Goal: Task Accomplishment & Management: Complete application form

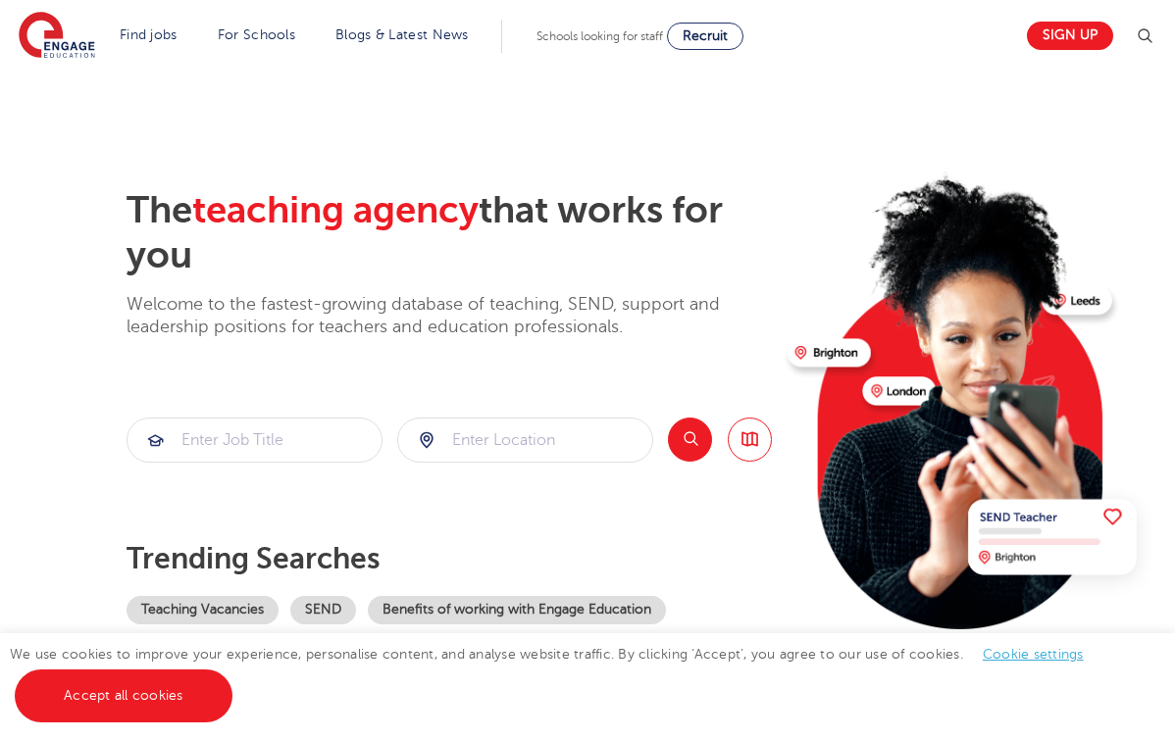
scroll to position [6, 0]
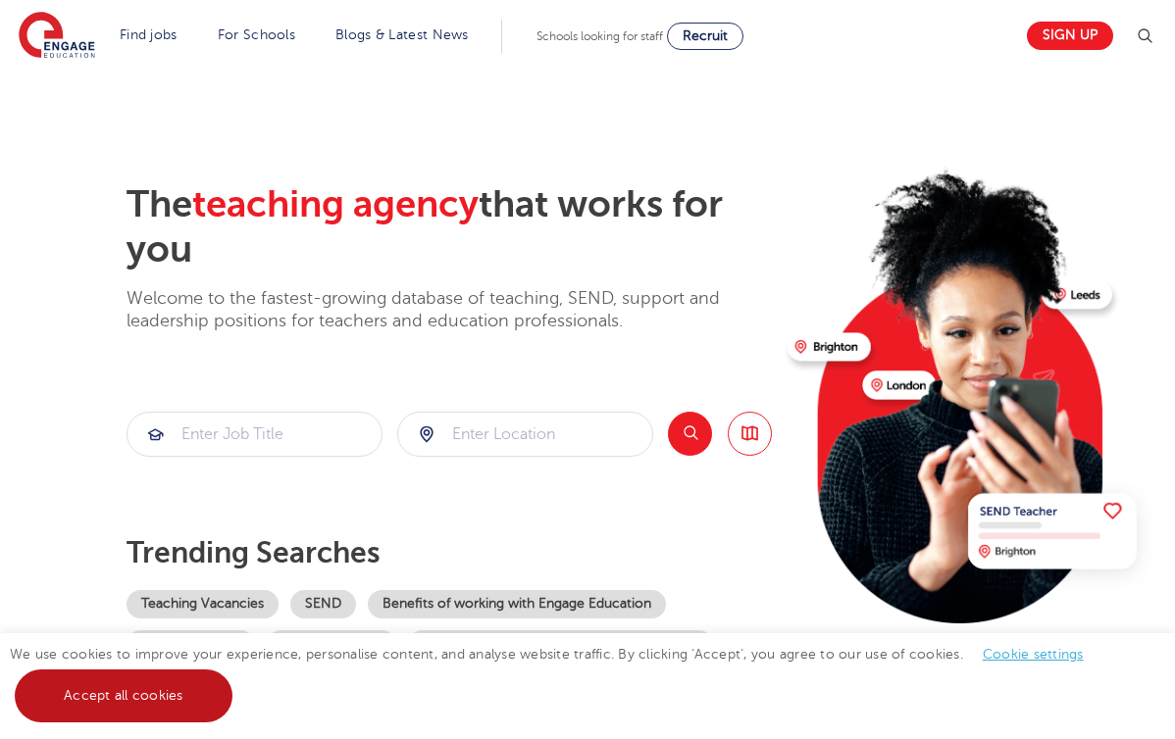
click at [185, 705] on link "Accept all cookies" at bounding box center [124, 696] width 218 height 53
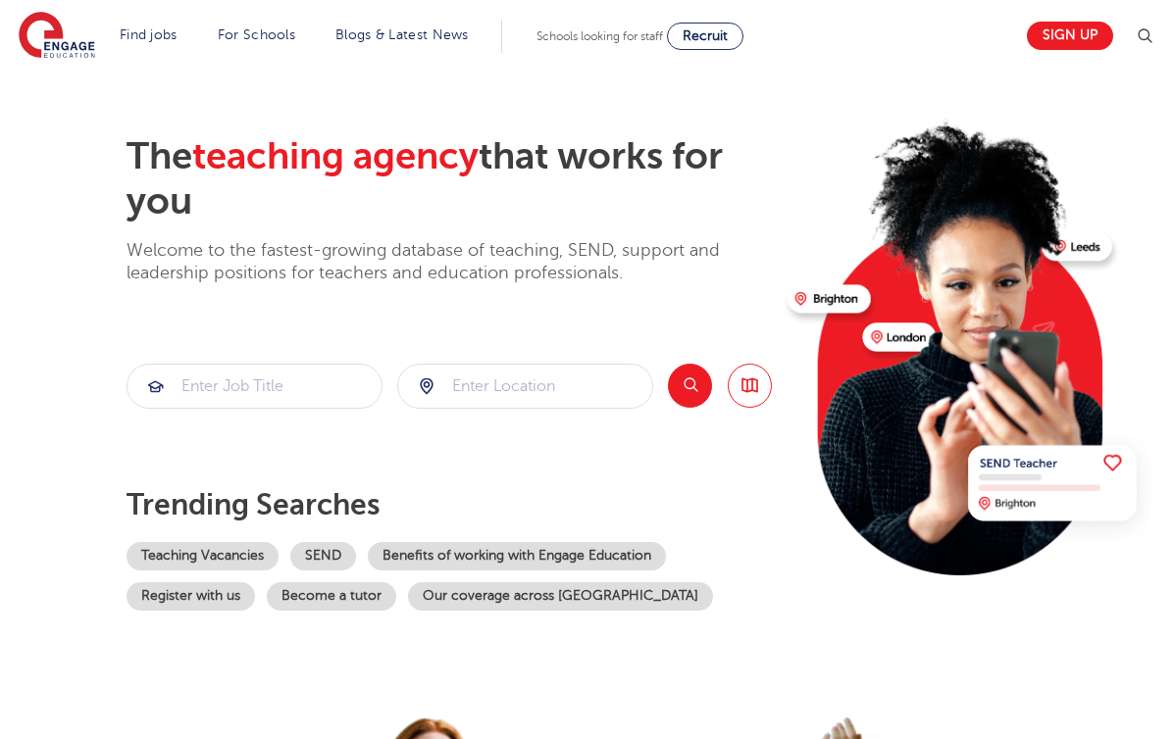
scroll to position [42, 0]
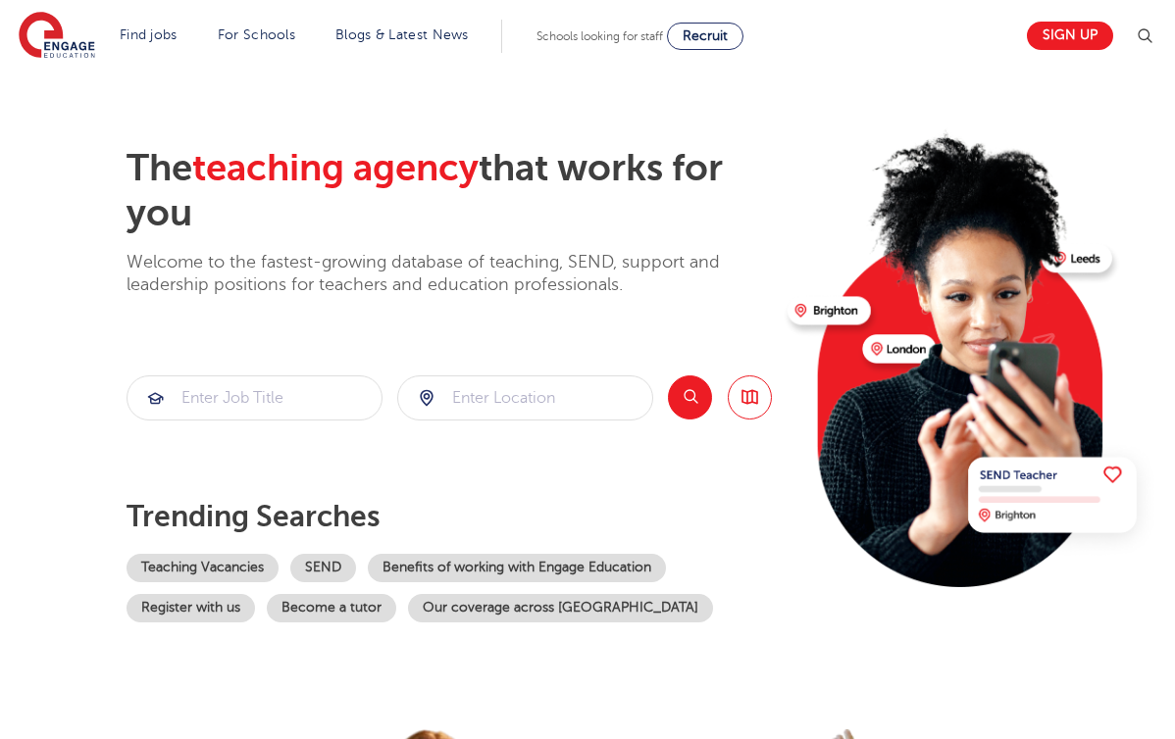
click at [398, 377] on div at bounding box center [525, 398] width 254 height 43
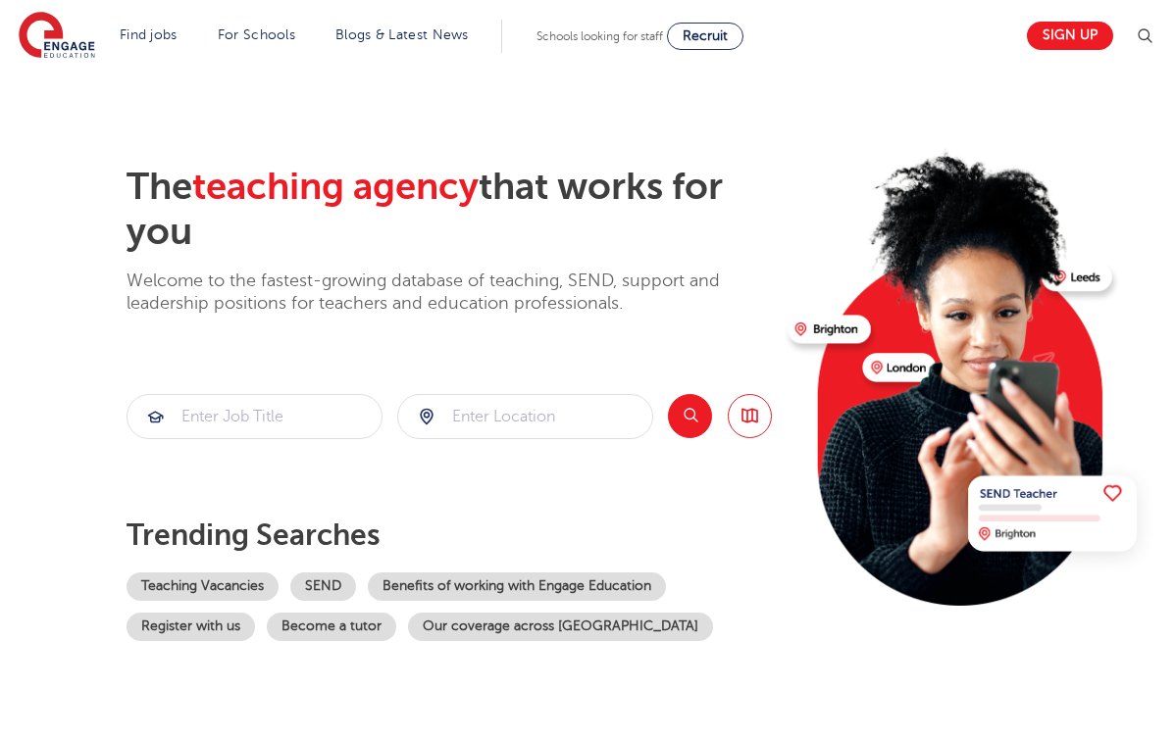
scroll to position [23, 0]
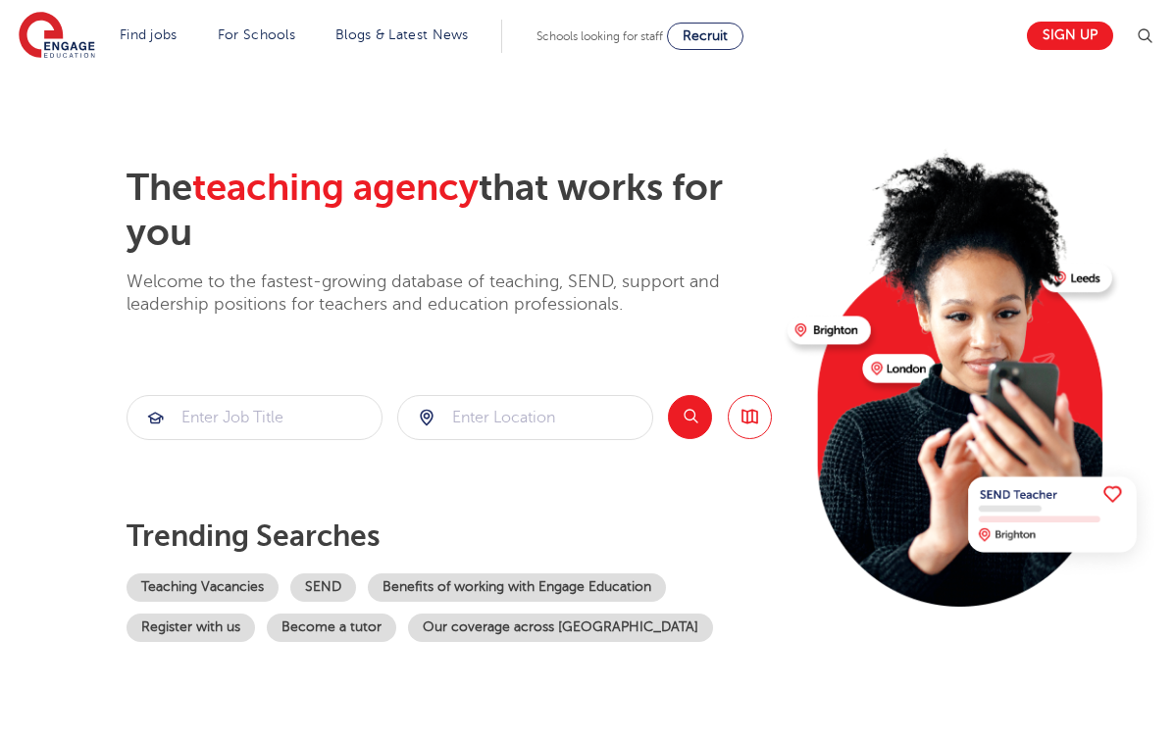
click at [337, 271] on p "Welcome to the fastest-growing database of teaching, SEND, support and leadersh…" at bounding box center [448, 294] width 645 height 46
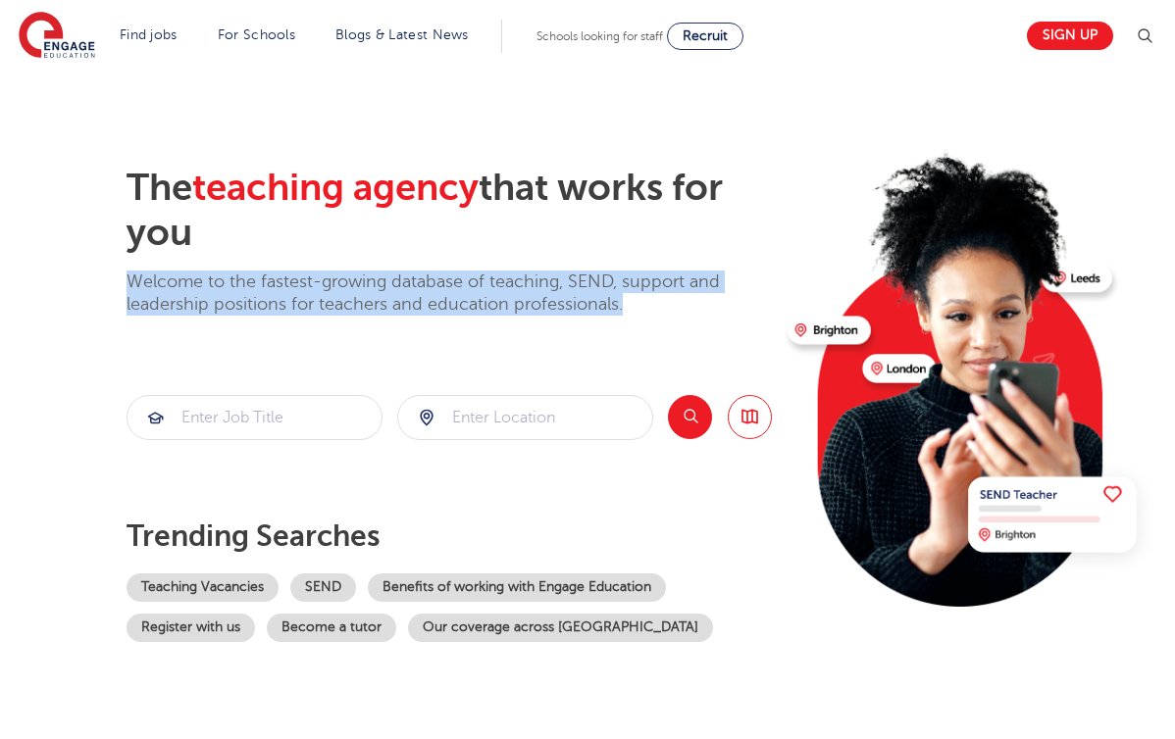
click at [284, 271] on p "Welcome to the fastest-growing database of teaching, SEND, support and leadersh…" at bounding box center [448, 294] width 645 height 46
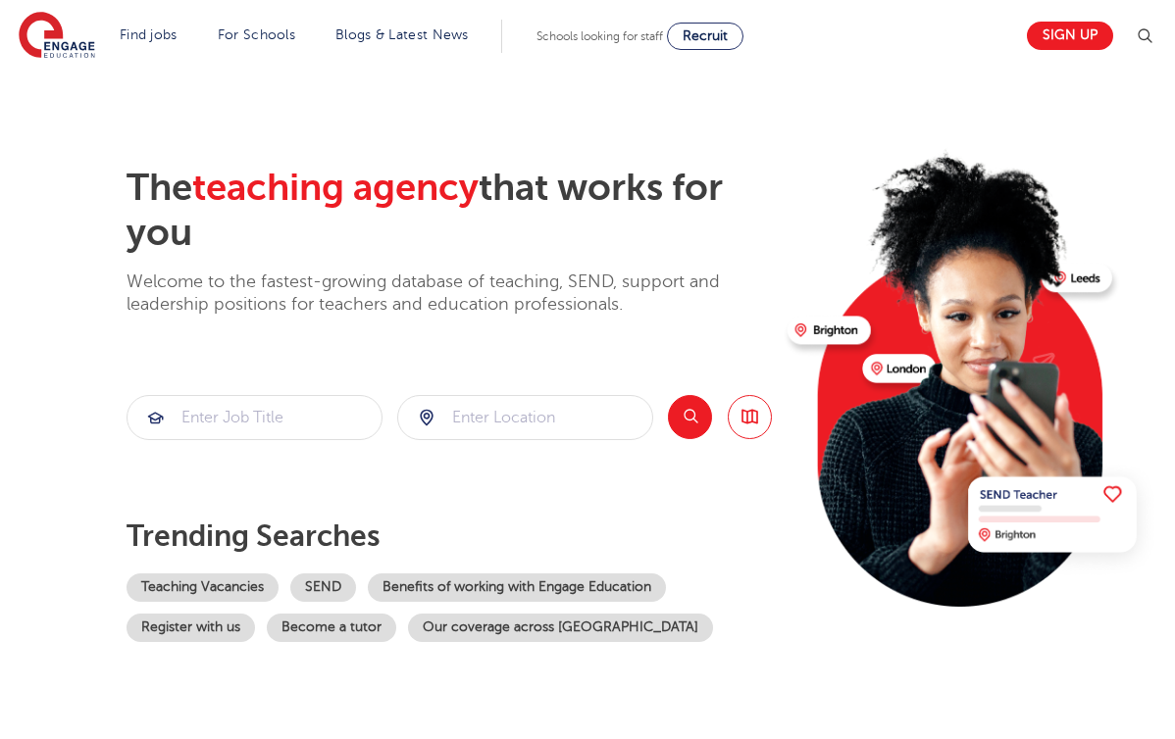
click at [284, 271] on p "Welcome to the fastest-growing database of teaching, SEND, support and leadersh…" at bounding box center [448, 294] width 645 height 46
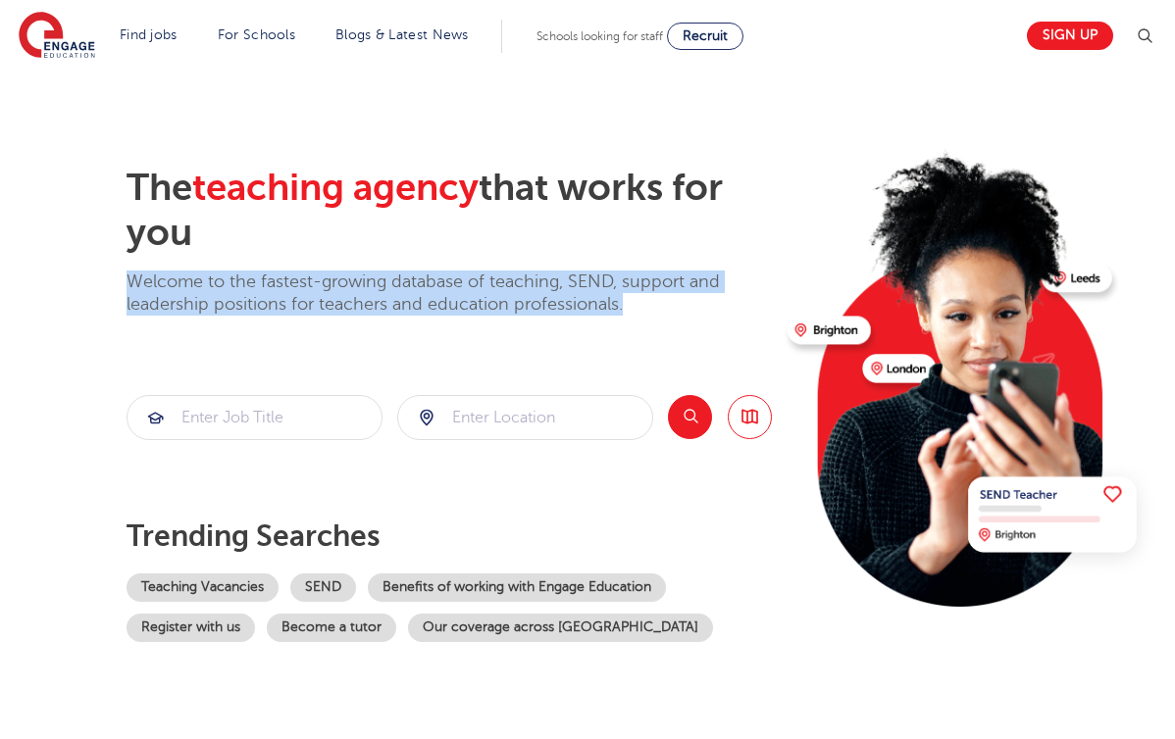
click at [210, 271] on p "Welcome to the fastest-growing database of teaching, SEND, support and leadersh…" at bounding box center [448, 294] width 645 height 46
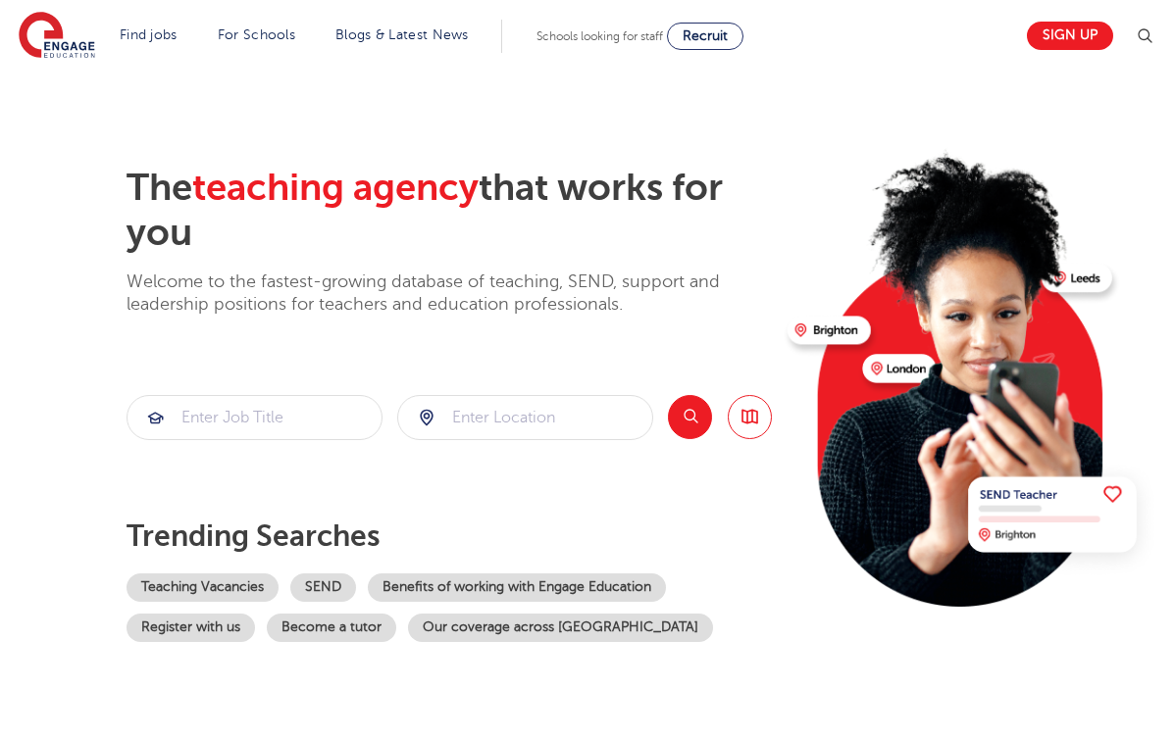
click at [210, 271] on p "Welcome to the fastest-growing database of teaching, SEND, support and leadersh…" at bounding box center [448, 294] width 645 height 46
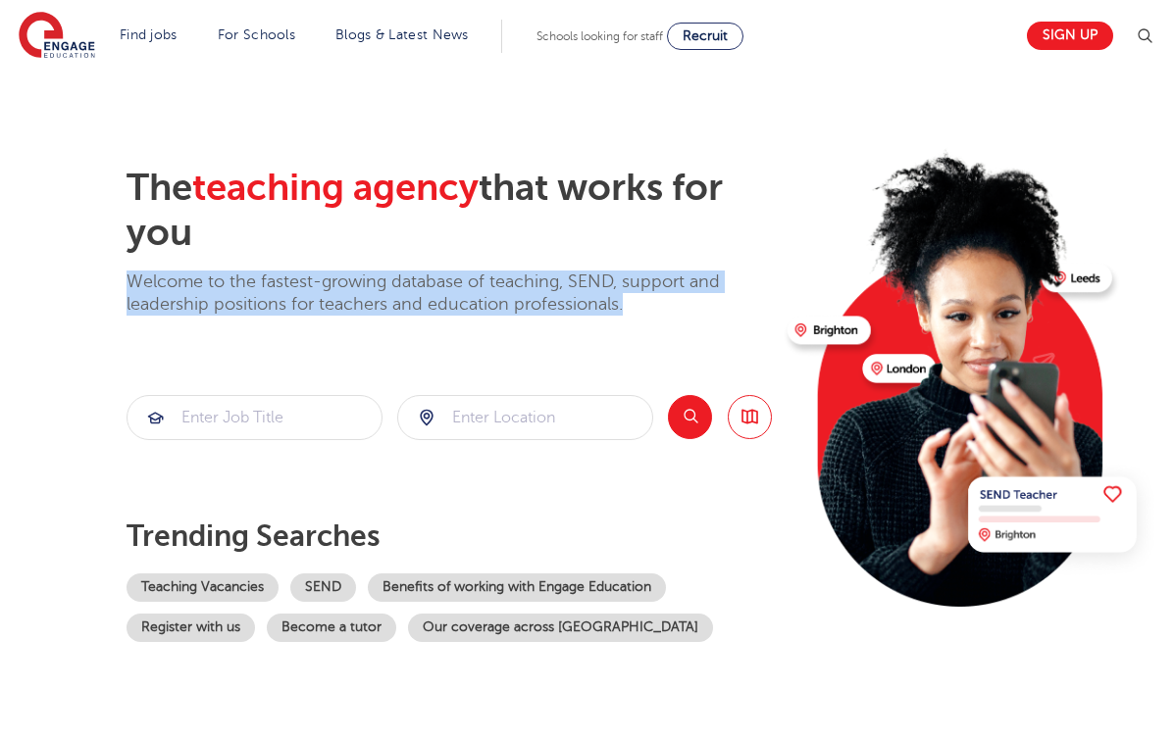
click at [145, 271] on p "Welcome to the fastest-growing database of teaching, SEND, support and leadersh…" at bounding box center [448, 294] width 645 height 46
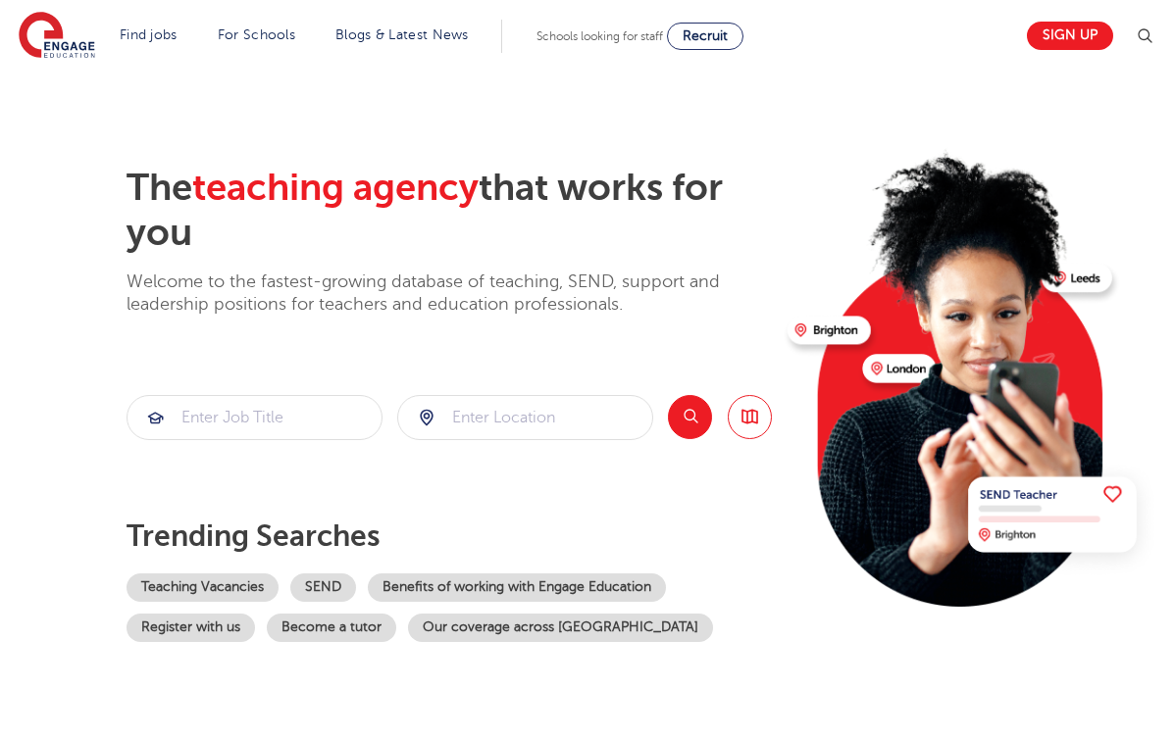
click at [145, 271] on p "Welcome to the fastest-growing database of teaching, SEND, support and leadersh…" at bounding box center [448, 294] width 645 height 46
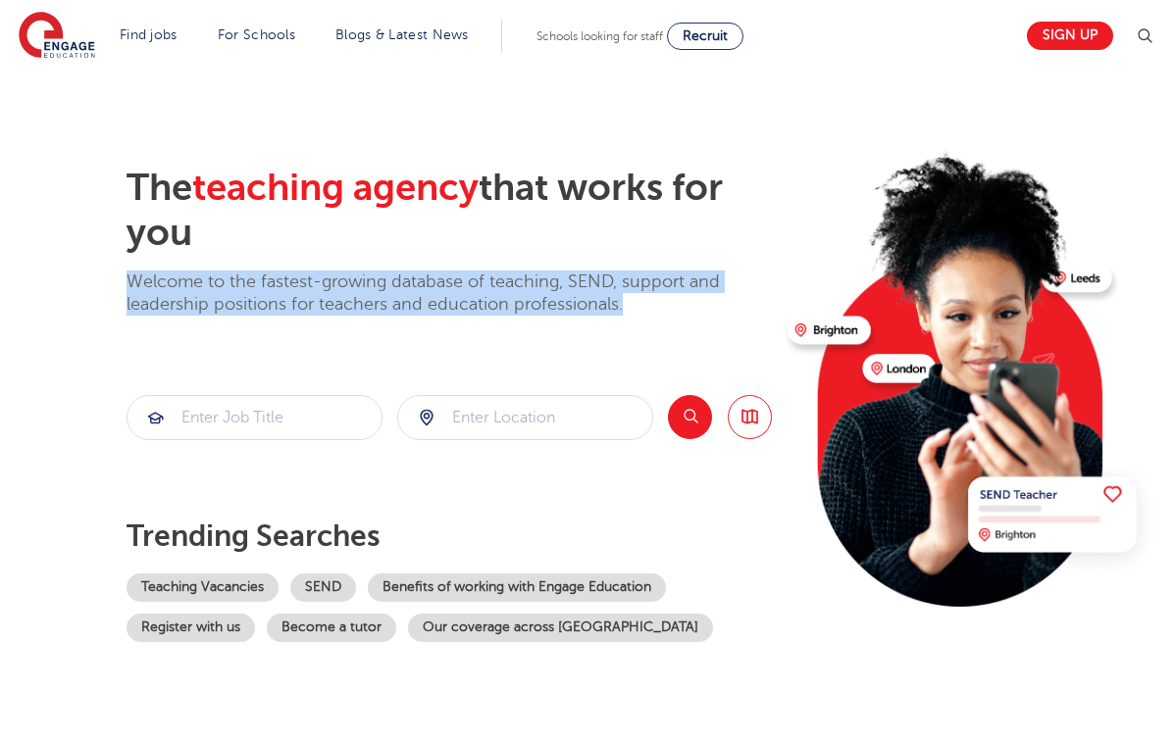
click at [243, 271] on p "Welcome to the fastest-growing database of teaching, SEND, support and leadersh…" at bounding box center [448, 294] width 645 height 46
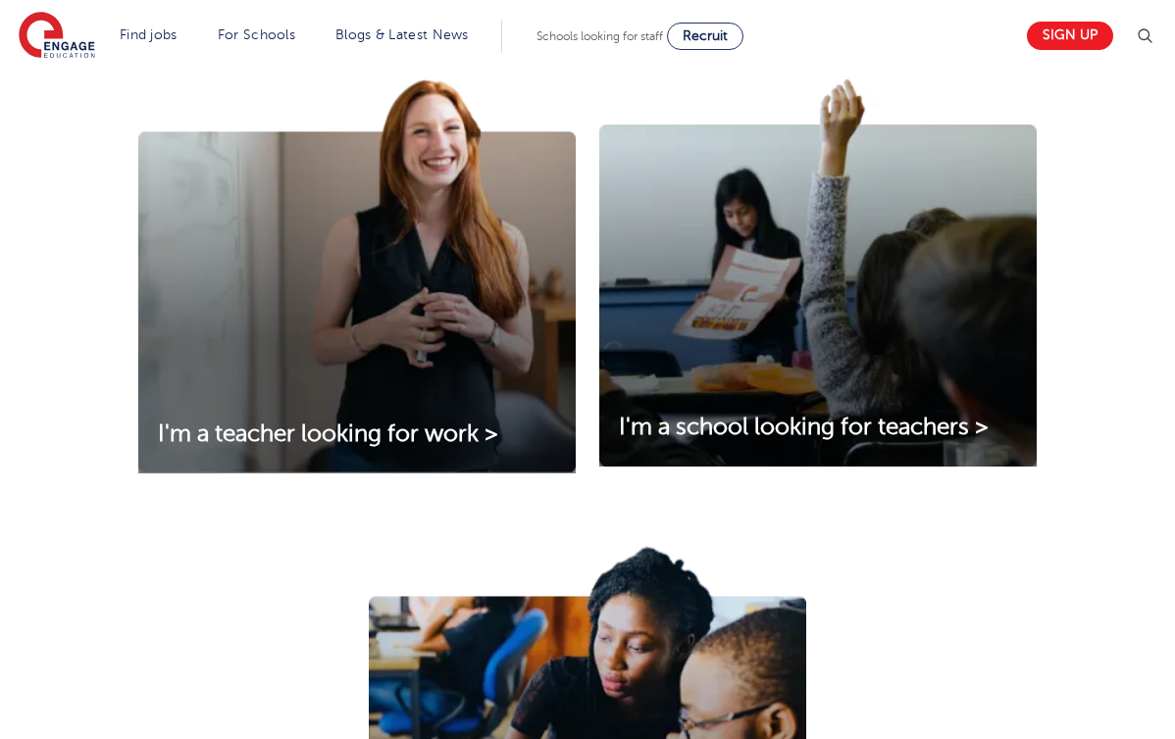
scroll to position [0, 0]
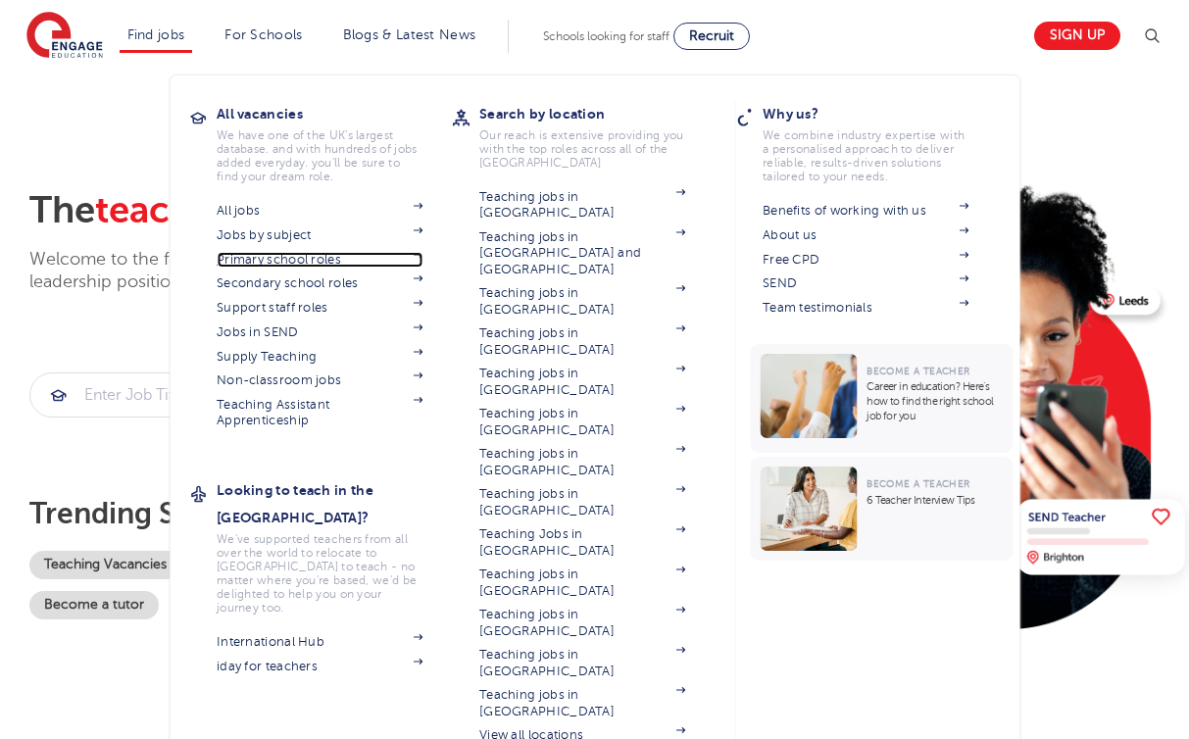
click at [327, 257] on link "Primary school roles" at bounding box center [320, 260] width 206 height 16
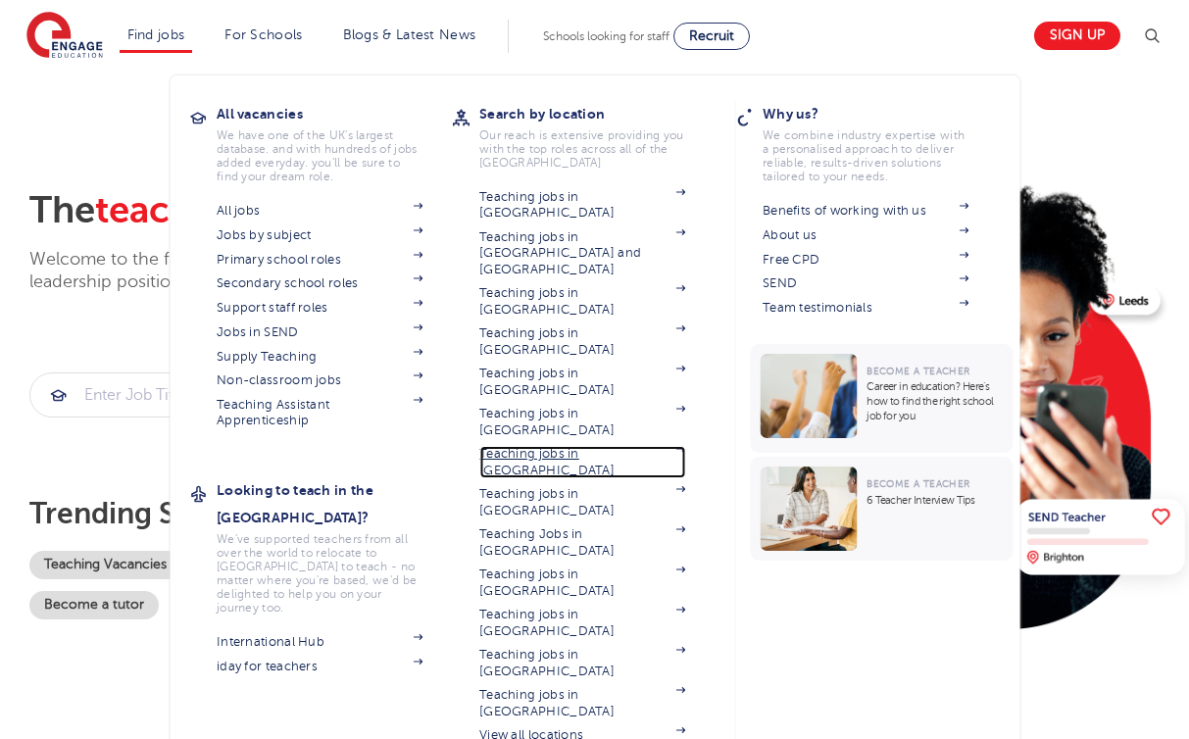
click at [613, 446] on link "Teaching jobs in [GEOGRAPHIC_DATA]" at bounding box center [583, 462] width 206 height 32
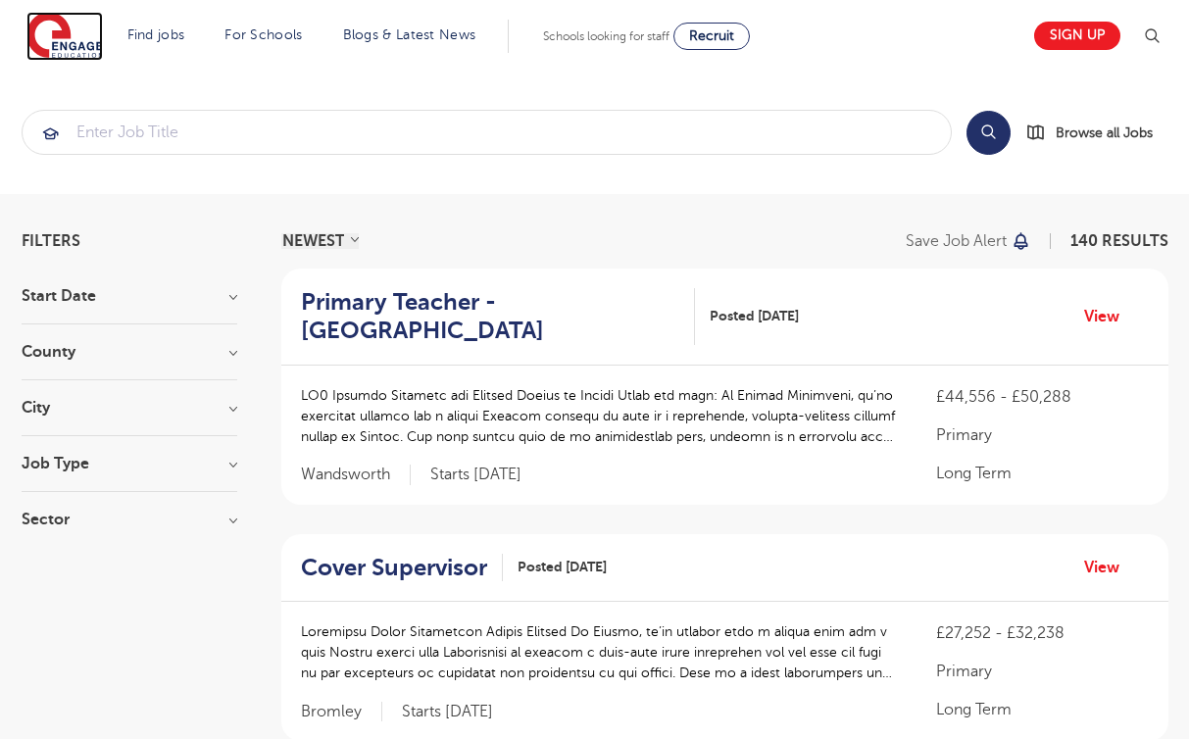
click at [60, 23] on img at bounding box center [64, 36] width 76 height 49
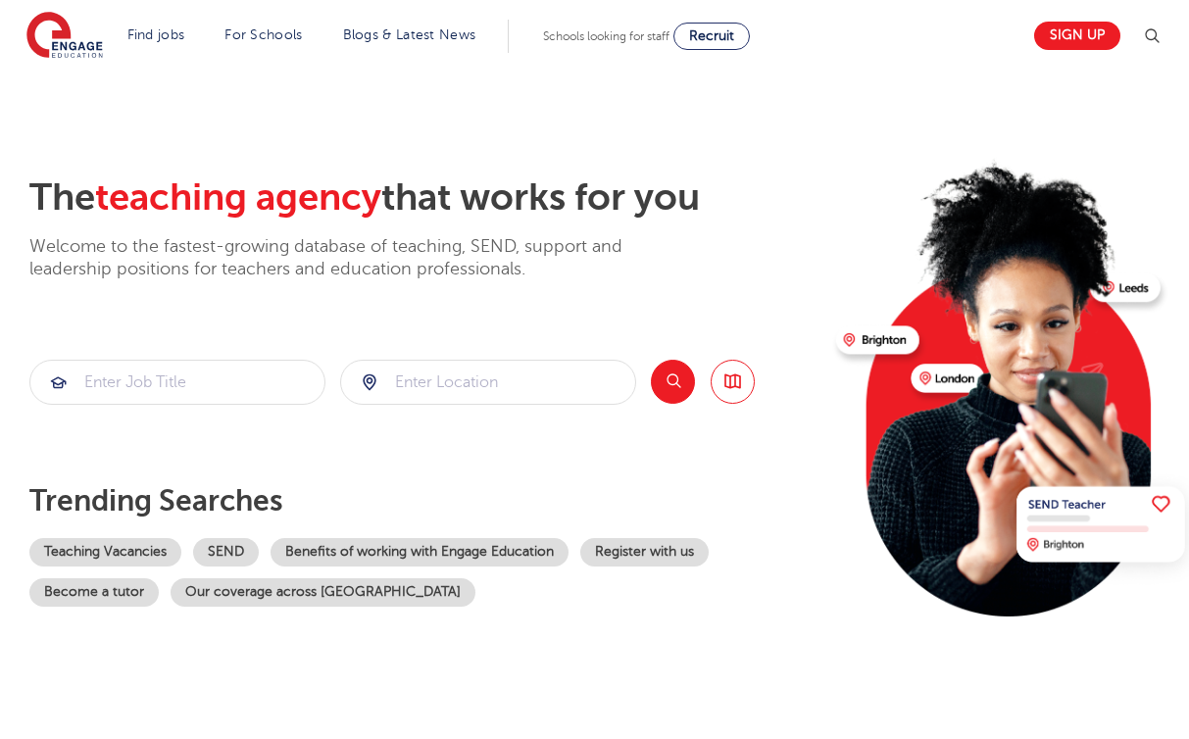
scroll to position [11, 0]
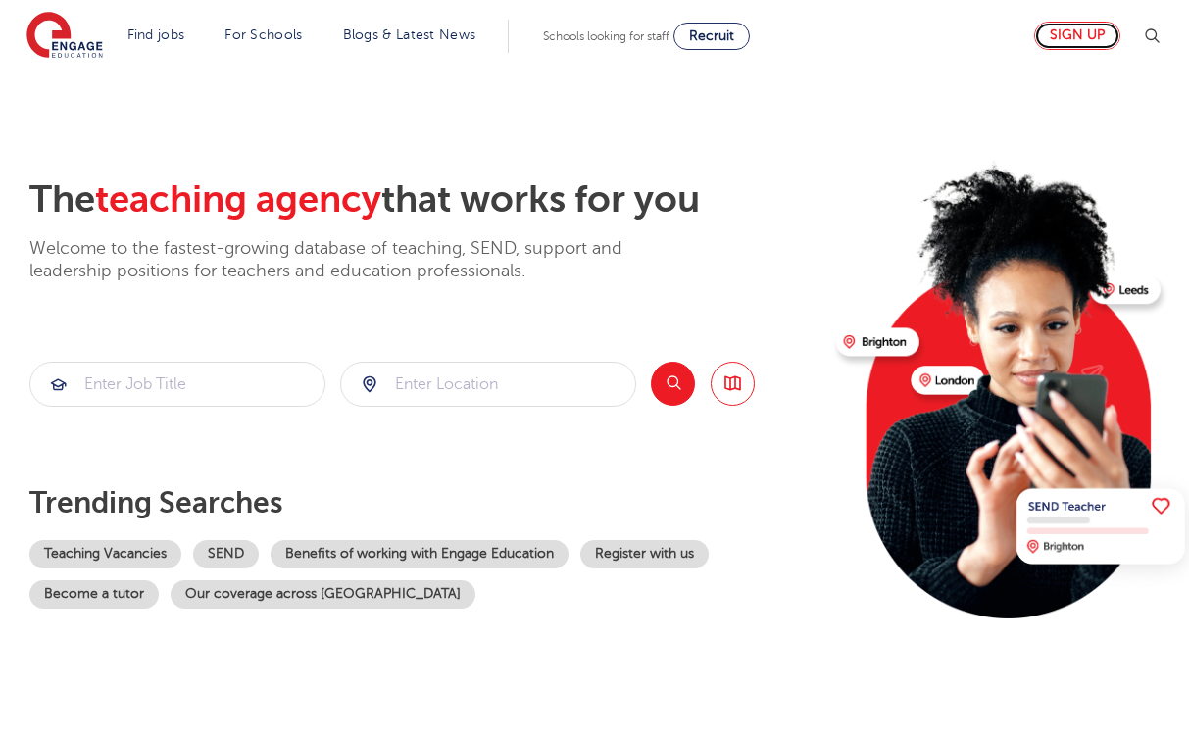
click at [1070, 33] on link "Sign up" at bounding box center [1078, 36] width 86 height 28
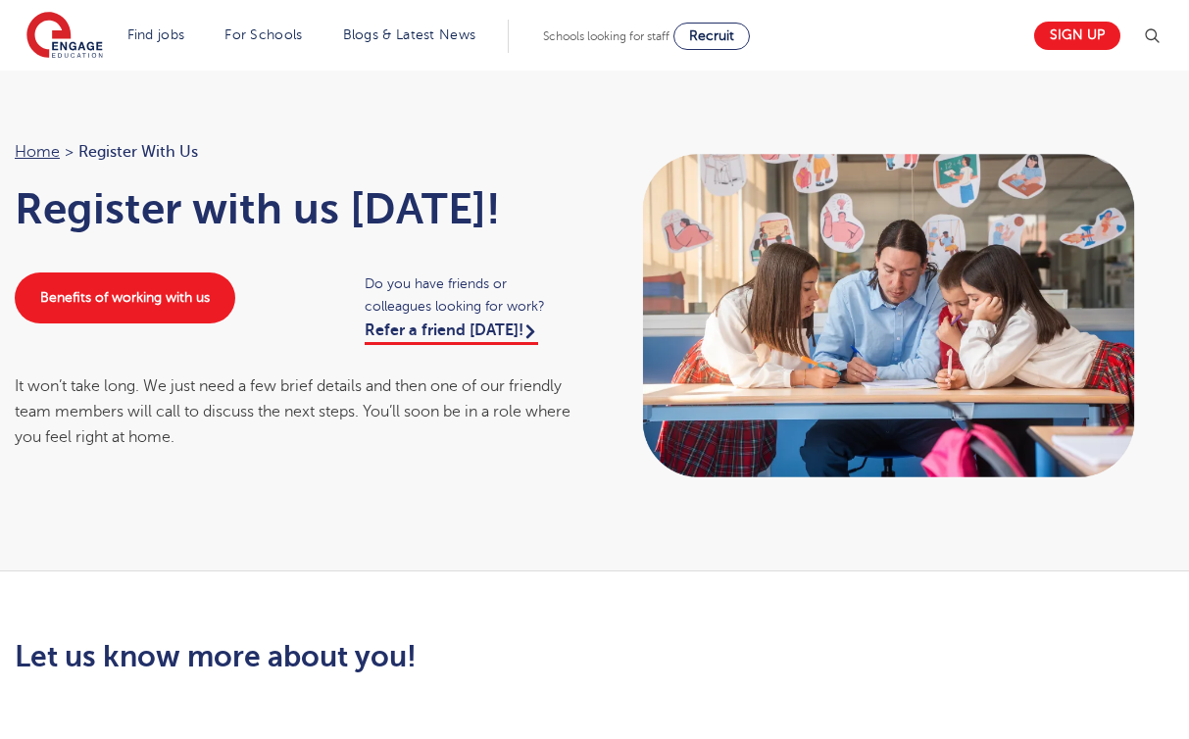
scroll to position [31, 0]
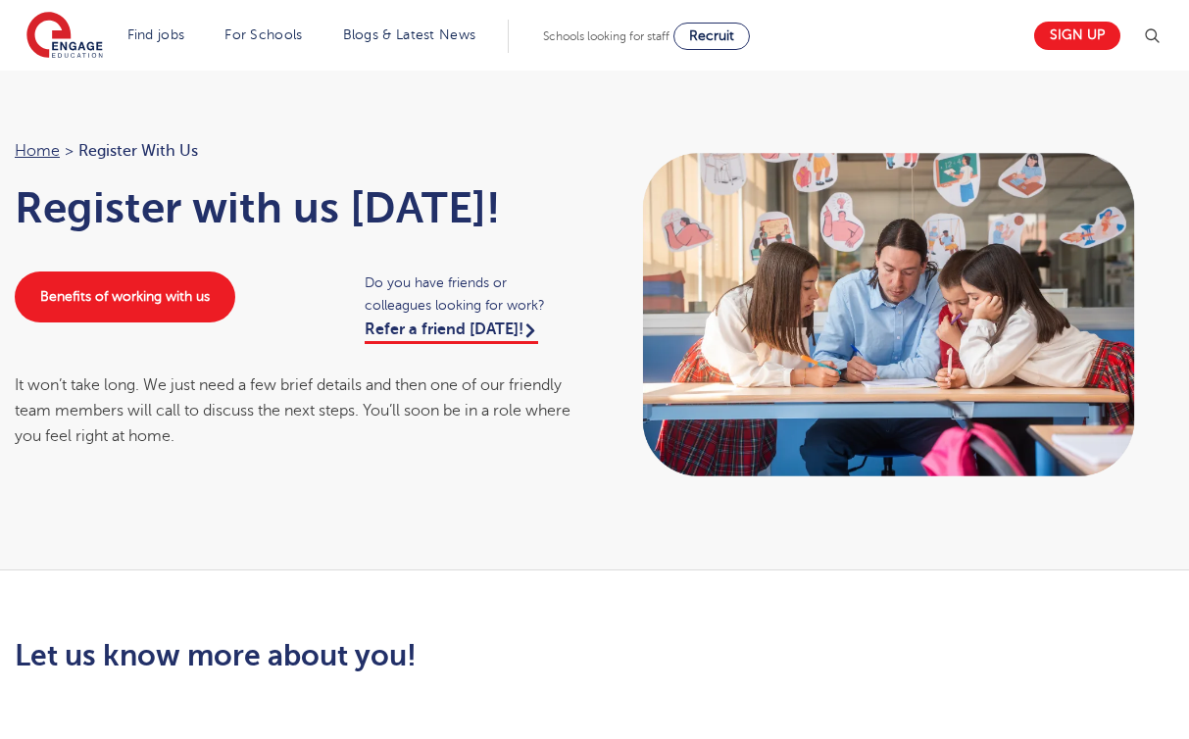
click at [404, 433] on div "It won’t take long. We just need a few brief details and then one of our friend…" at bounding box center [295, 411] width 561 height 77
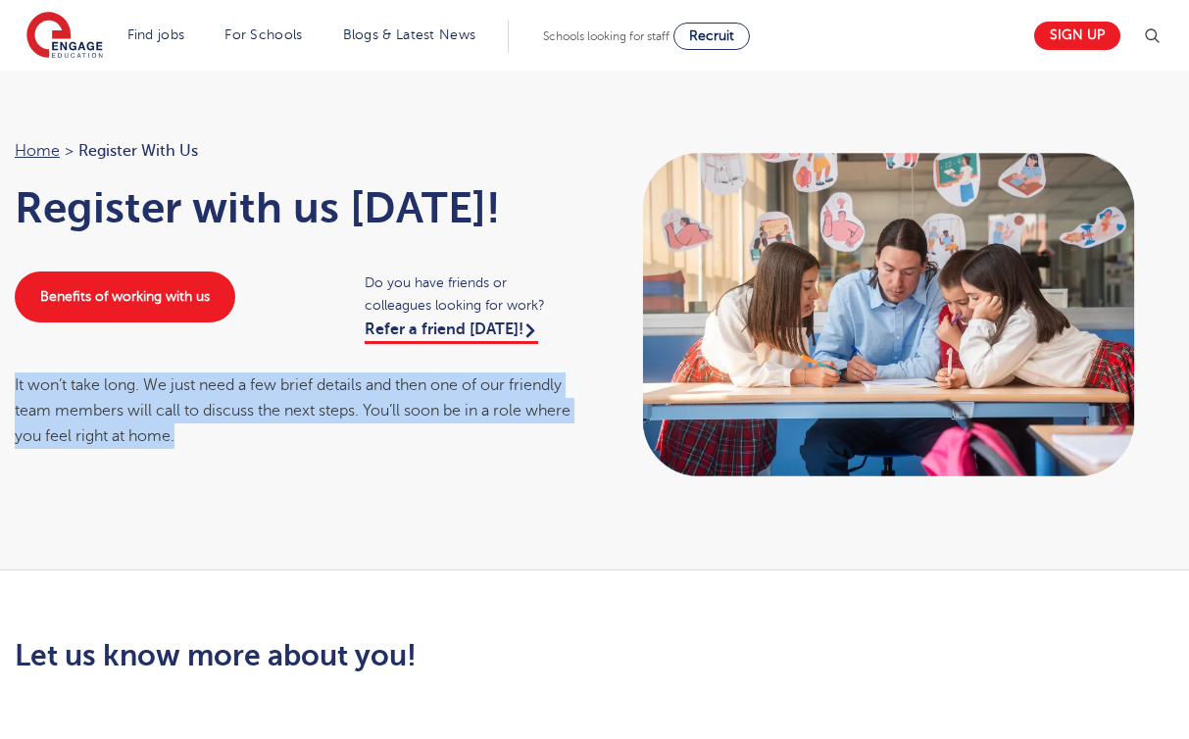
click at [404, 433] on div "It won’t take long. We just need a few brief details and then one of our friend…" at bounding box center [295, 411] width 561 height 77
click at [437, 412] on div "It won’t take long. We just need a few brief details and then one of our friend…" at bounding box center [295, 411] width 561 height 77
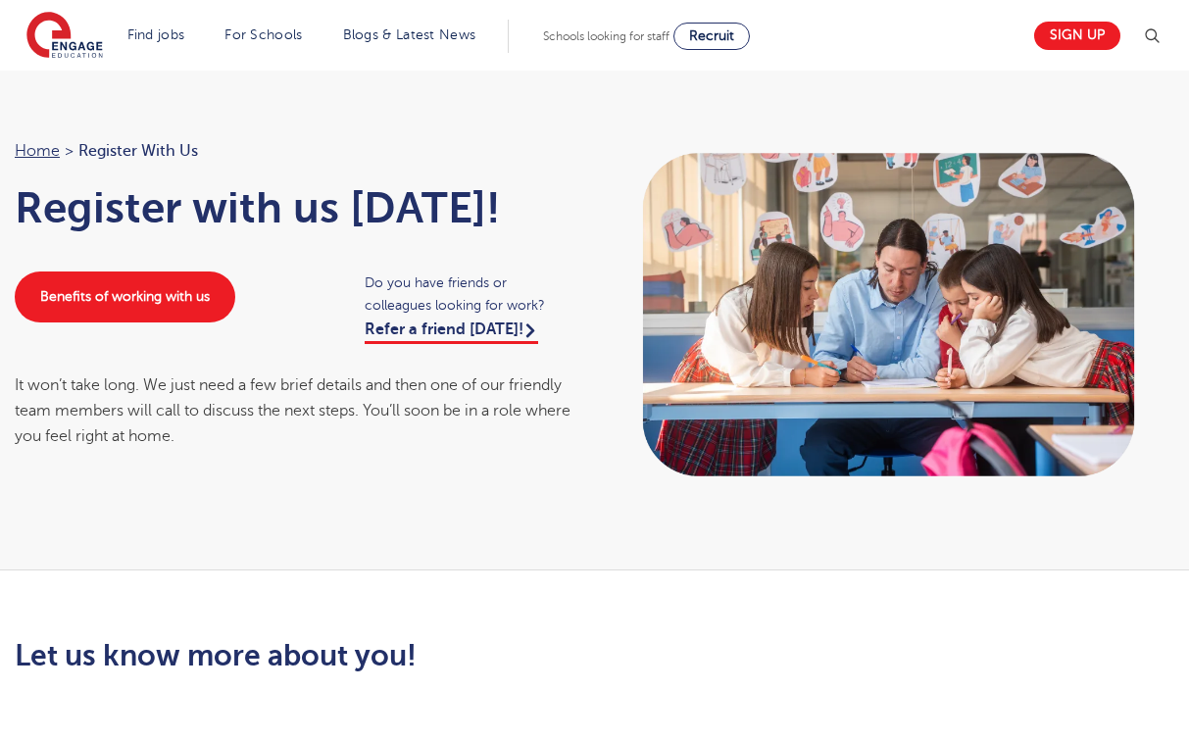
click at [437, 412] on div "It won’t take long. We just need a few brief details and then one of our friend…" at bounding box center [295, 411] width 561 height 77
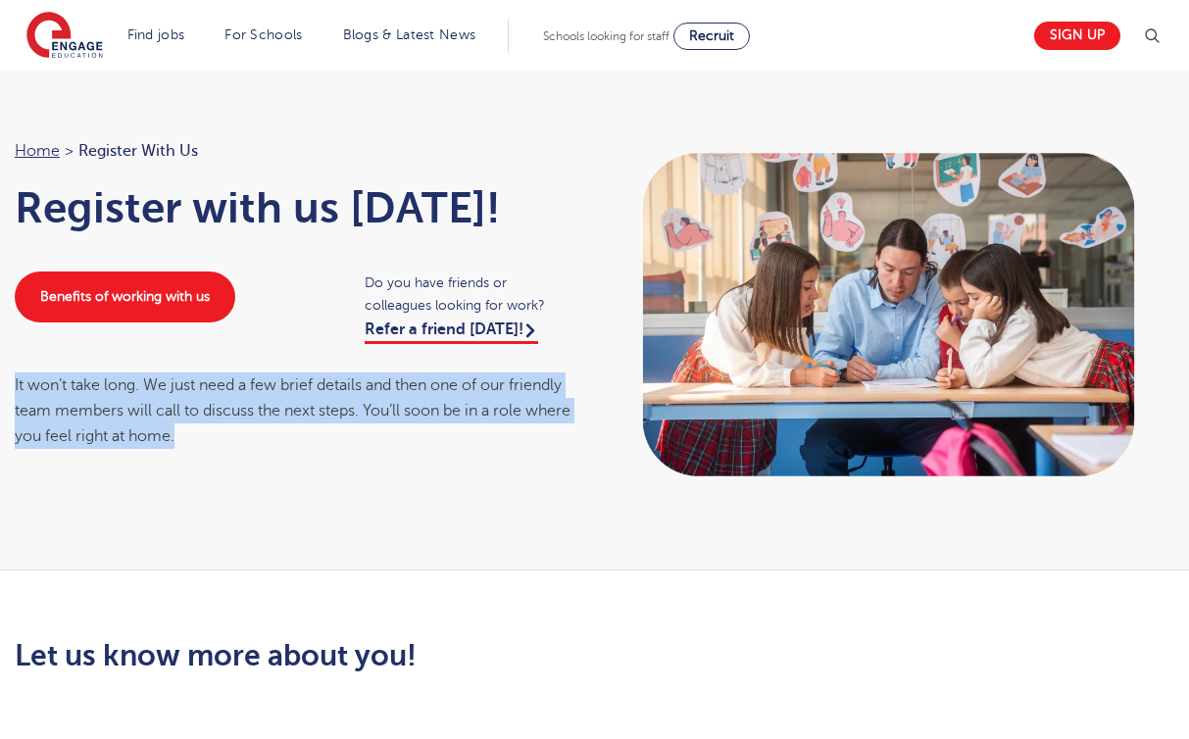
click at [517, 428] on div "It won’t take long. We just need a few brief details and then one of our friend…" at bounding box center [295, 411] width 561 height 77
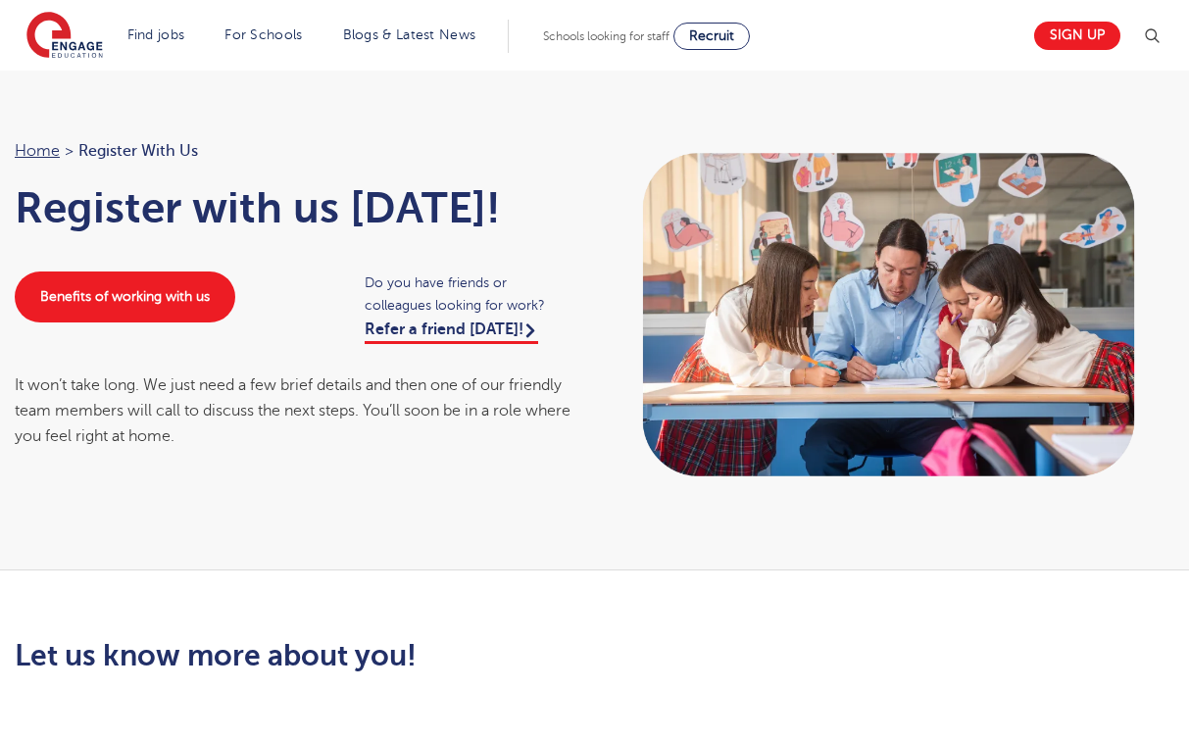
click at [517, 428] on div "It won’t take long. We just need a few brief details and then one of our friend…" at bounding box center [295, 411] width 561 height 77
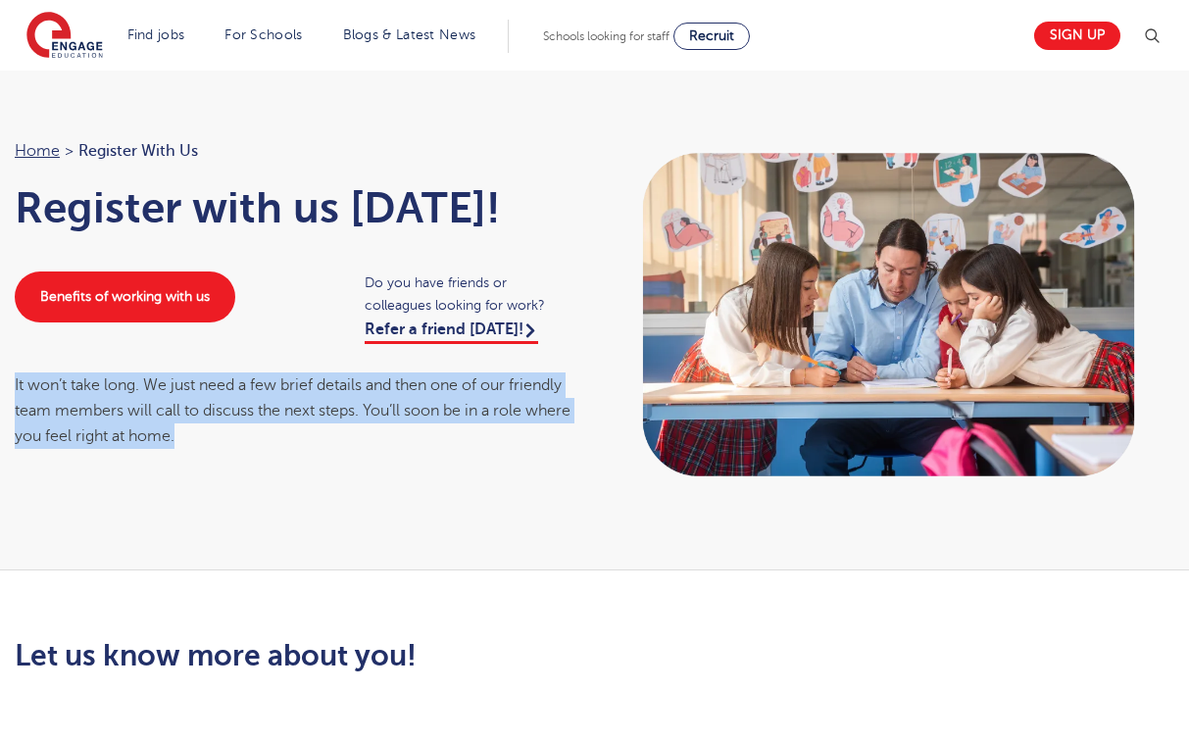
click at [582, 423] on div "Home > Register with us Register with us today! Benefits of working with us Do …" at bounding box center [295, 293] width 600 height 311
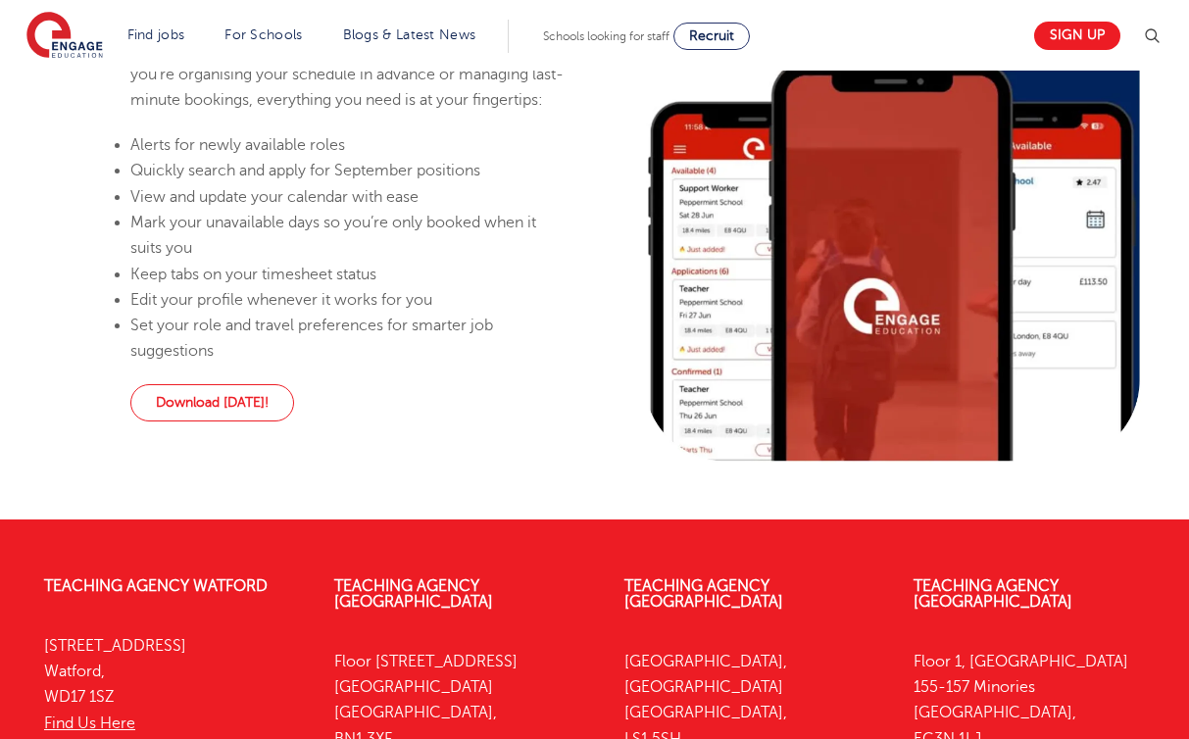
scroll to position [2233, 0]
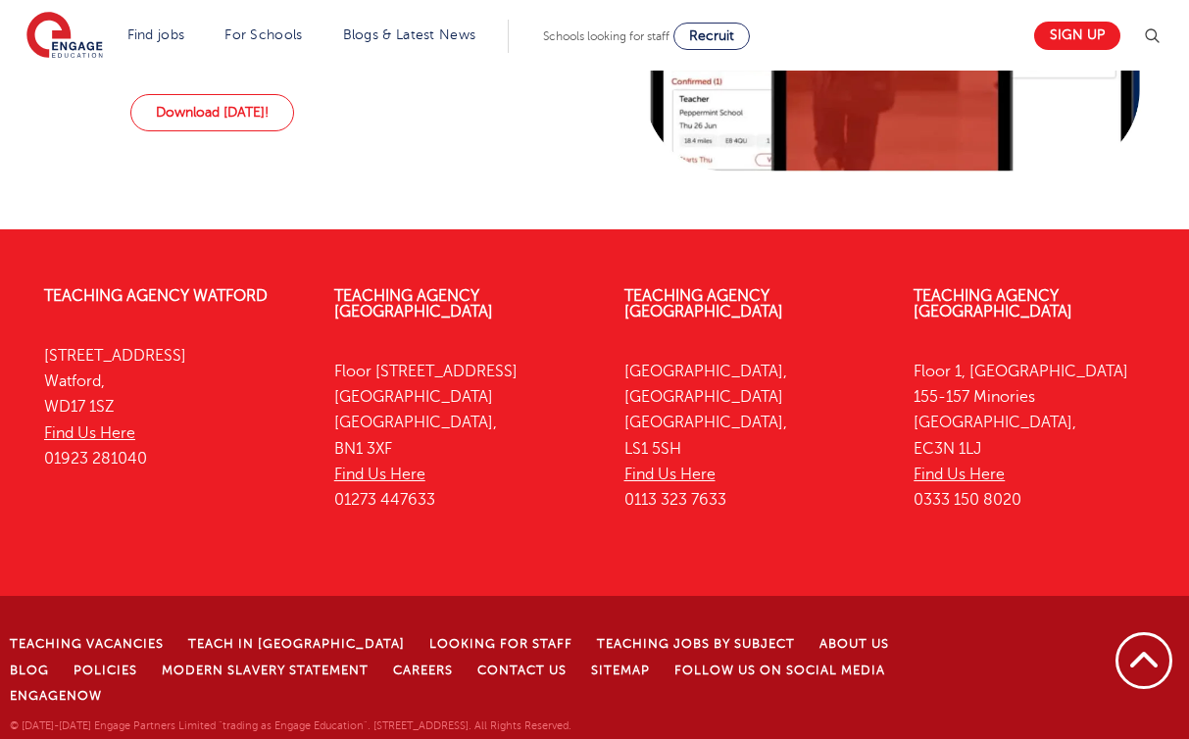
drag, startPoint x: 522, startPoint y: 553, endPoint x: 492, endPoint y: 260, distance: 294.7
click at [493, 260] on footer "Teaching Agency Watford 4th Floor, 45 Clarendon Road Watford, WD17 1SZ Find Us …" at bounding box center [594, 492] width 1189 height 527
click at [492, 260] on footer "Teaching Agency Watford 4th Floor, 45 Clarendon Road Watford, WD17 1SZ Find Us …" at bounding box center [594, 492] width 1189 height 527
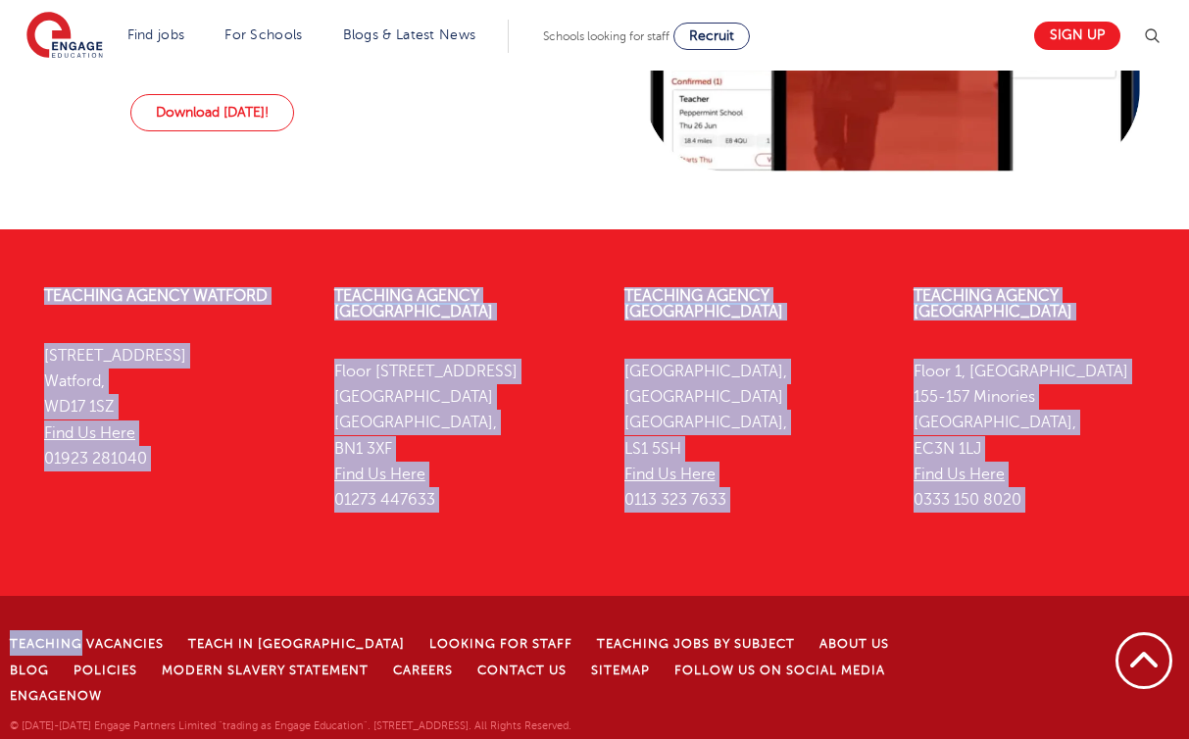
drag, startPoint x: 492, startPoint y: 260, endPoint x: 947, endPoint y: 607, distance: 572.3
click at [947, 607] on footer "Teaching Agency Watford 4th Floor, 45 Clarendon Road Watford, WD17 1SZ Find Us …" at bounding box center [594, 492] width 1189 height 527
click at [947, 607] on div "Teaching Vacancies Teach in London Looking for staff Teaching jobs by subject A…" at bounding box center [594, 675] width 1189 height 159
drag, startPoint x: 947, startPoint y: 607, endPoint x: 947, endPoint y: 254, distance: 353.0
click at [947, 254] on footer "Teaching Agency Watford 4th Floor, 45 Clarendon Road Watford, WD17 1SZ Find Us …" at bounding box center [594, 492] width 1189 height 527
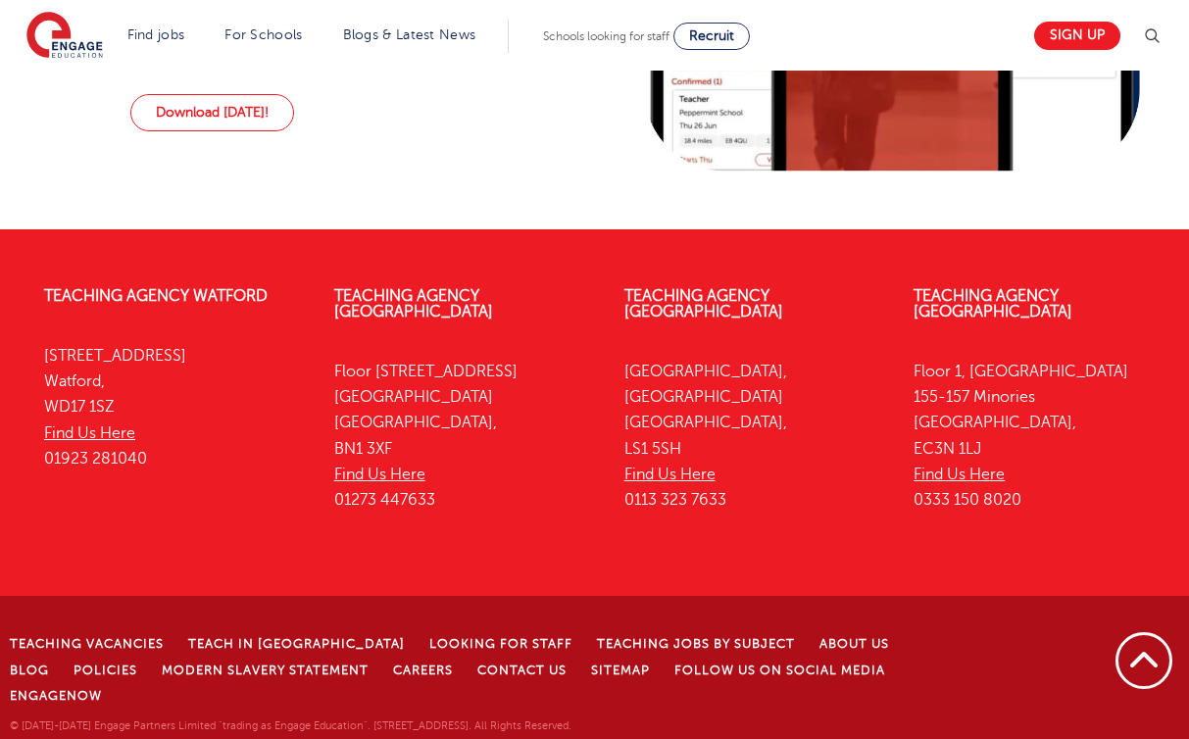
click at [947, 254] on footer "Teaching Agency Watford 4th Floor, 45 Clarendon Road Watford, WD17 1SZ Find Us …" at bounding box center [594, 492] width 1189 height 527
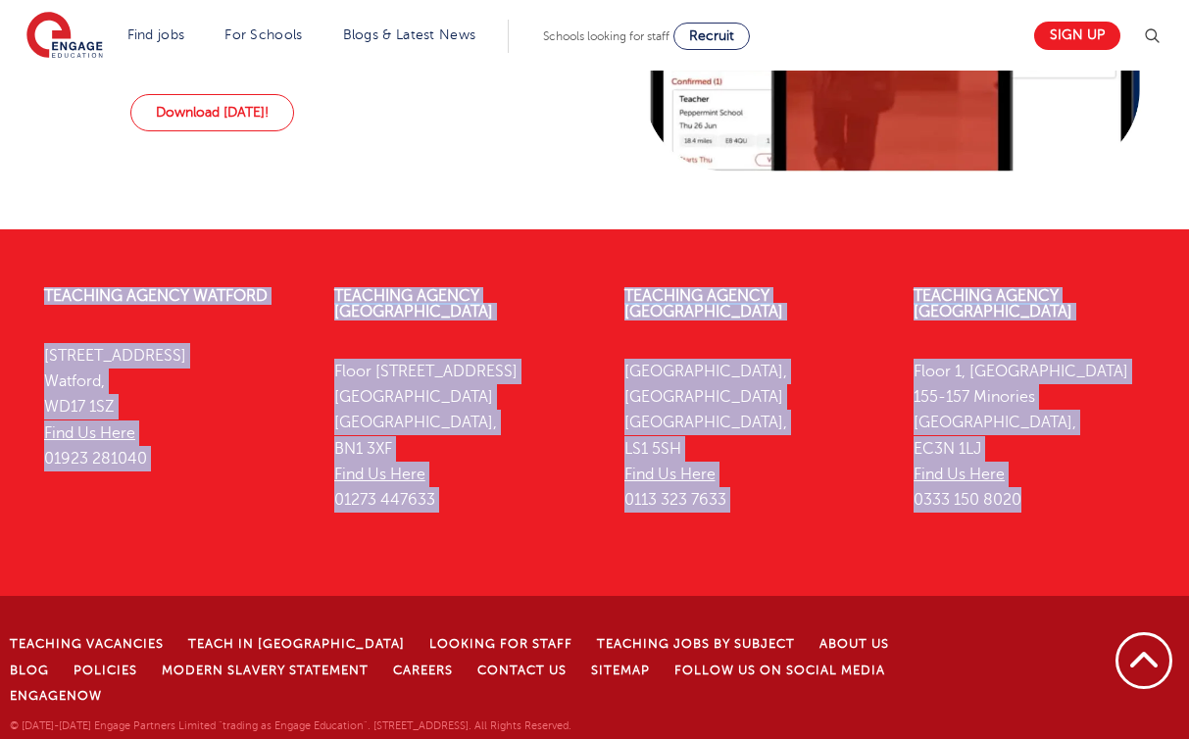
drag, startPoint x: 947, startPoint y: 254, endPoint x: 1040, endPoint y: 579, distance: 337.7
click at [1040, 579] on footer "Teaching Agency Watford 4th Floor, 45 Clarendon Road Watford, WD17 1SZ Find Us …" at bounding box center [594, 492] width 1189 height 527
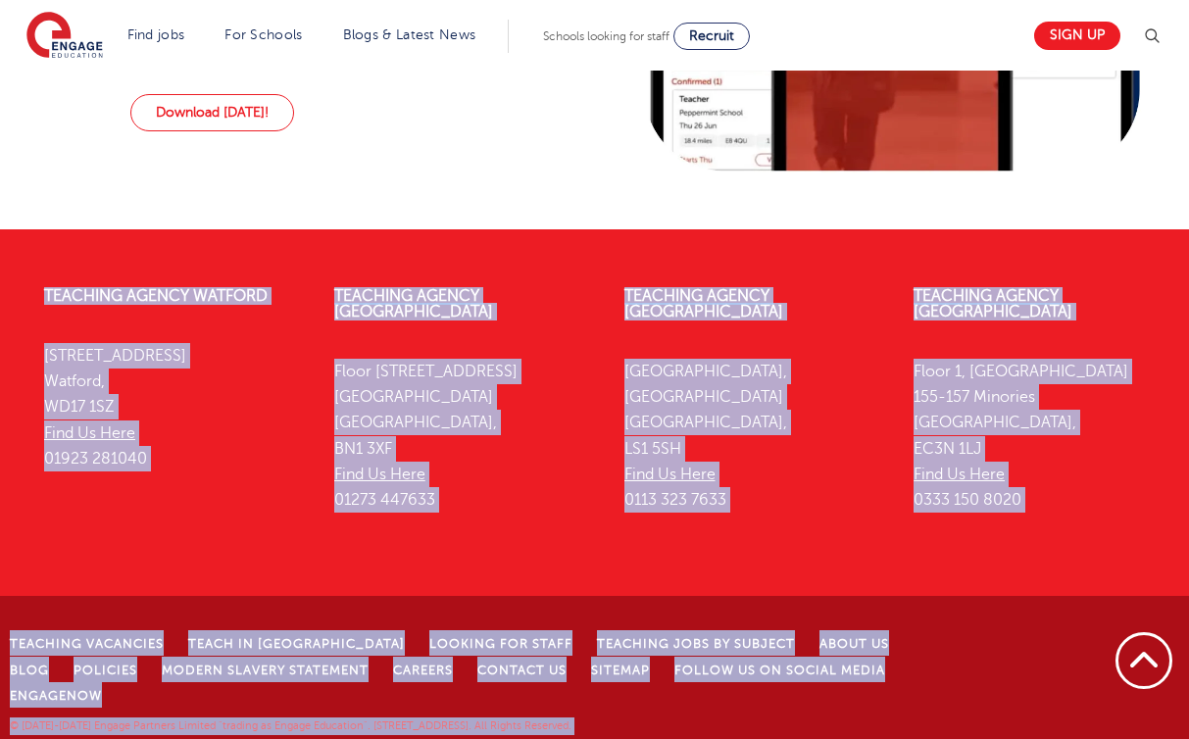
click at [1040, 579] on div "Teaching Agency Watford 4th Floor, 45 Clarendon Road Watford, WD17 1SZ Find Us …" at bounding box center [594, 507] width 1189 height 497
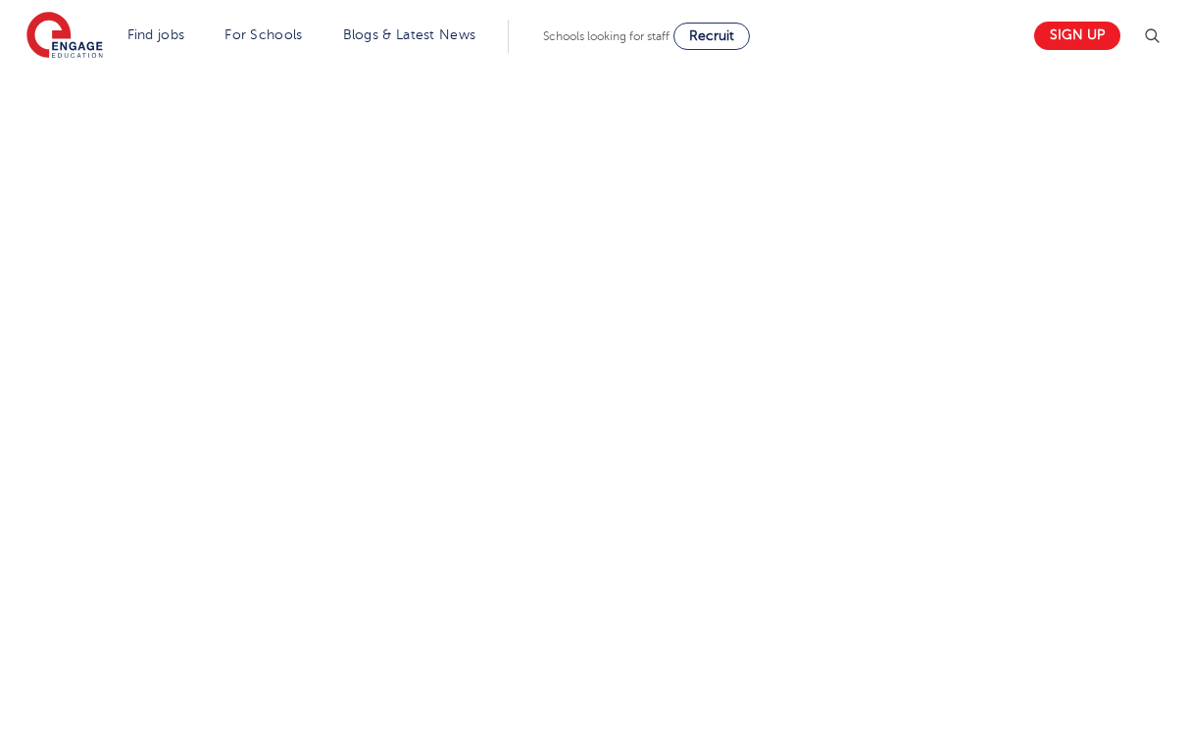
scroll to position [0, 0]
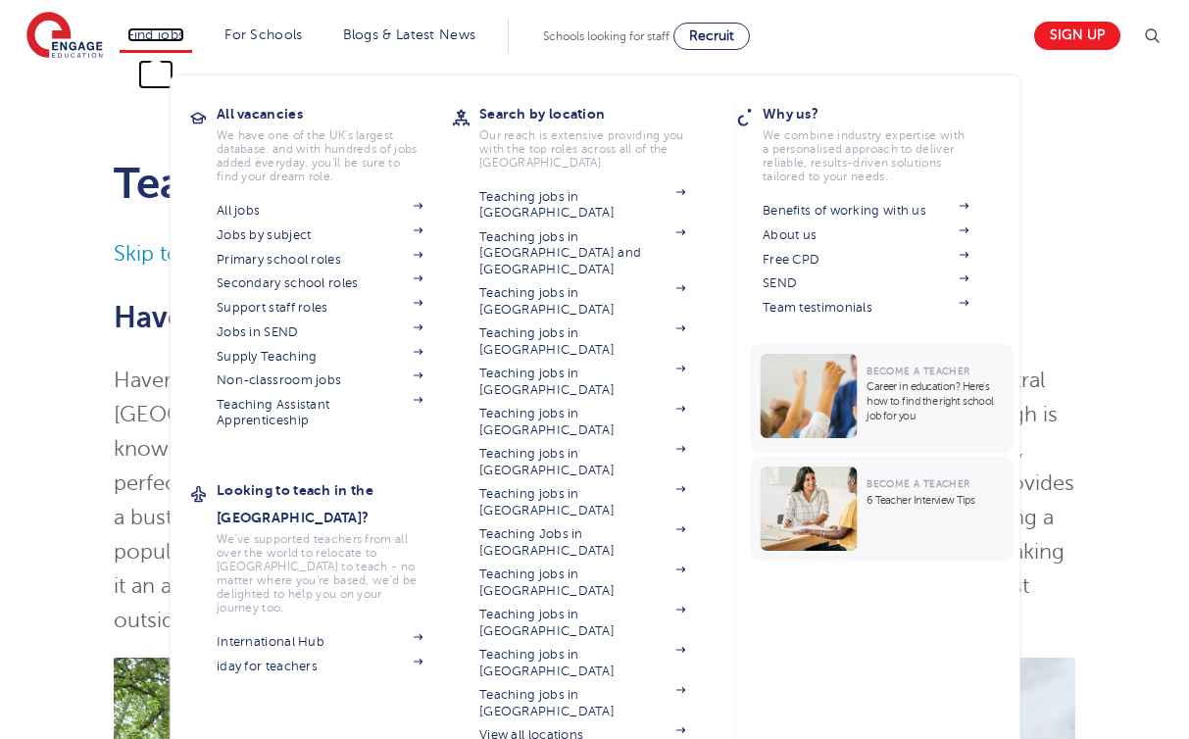
click at [163, 29] on link "Find jobs" at bounding box center [156, 34] width 58 height 15
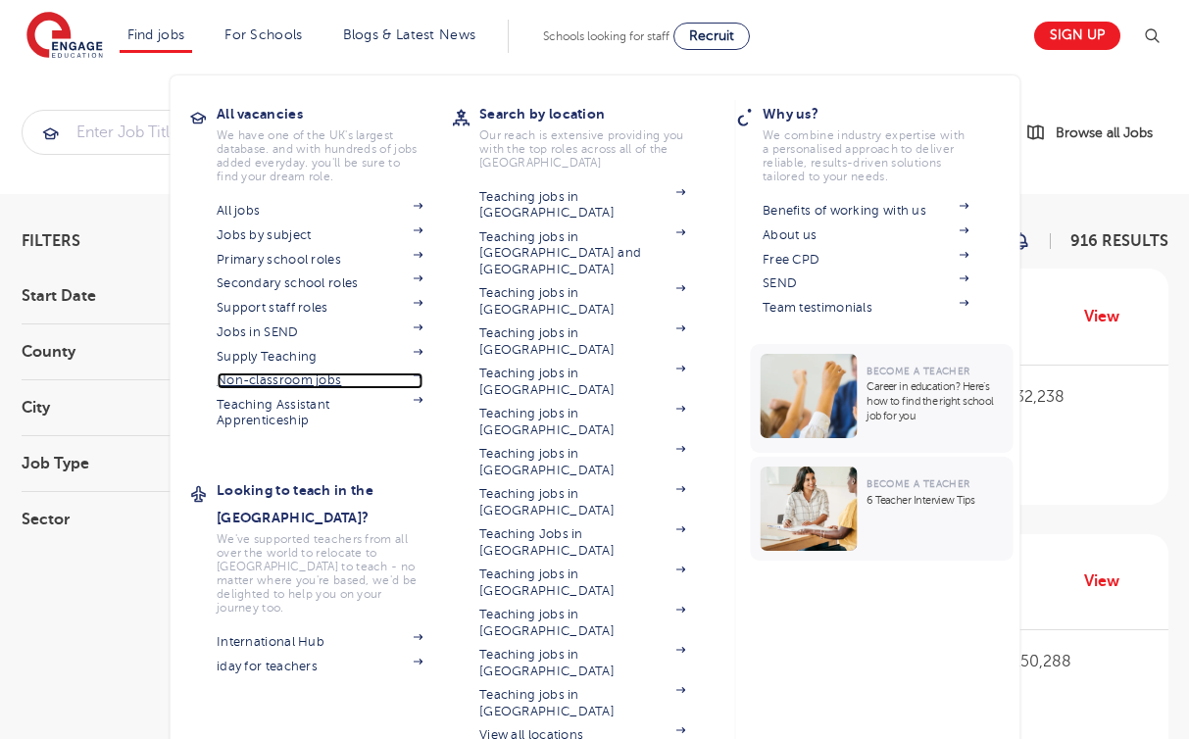
click at [302, 386] on link "Non-classroom jobs" at bounding box center [320, 381] width 206 height 16
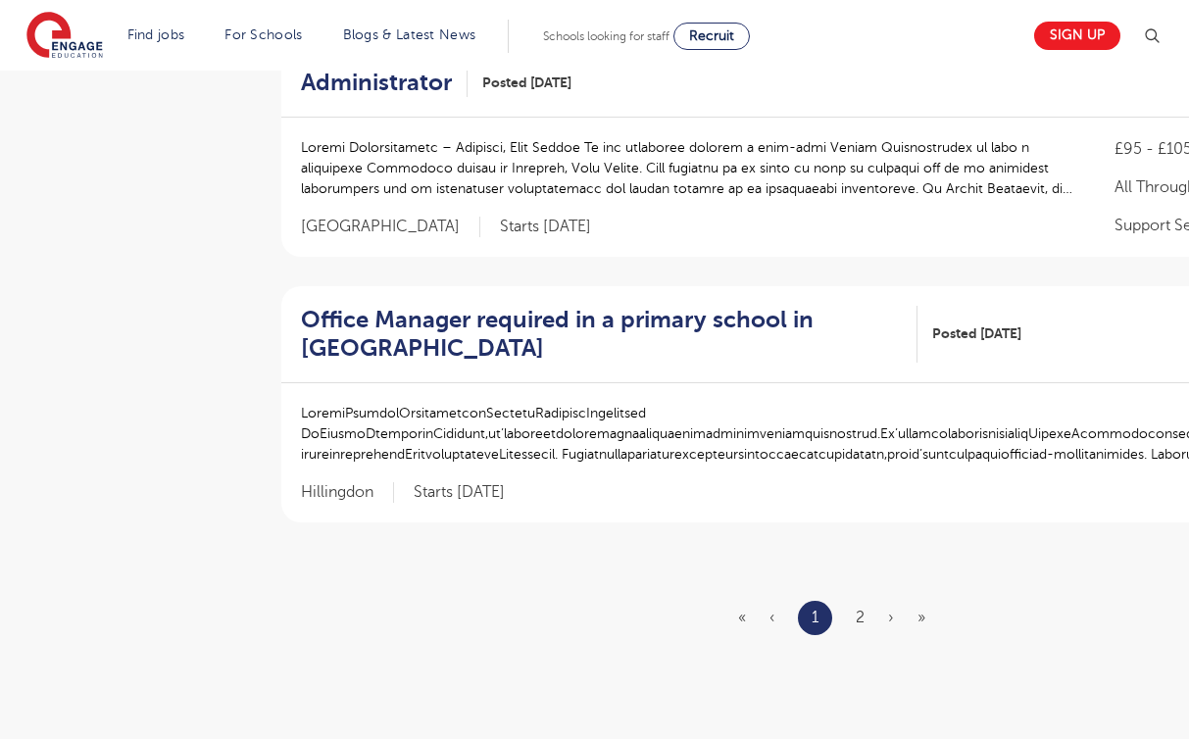
scroll to position [2152, 0]
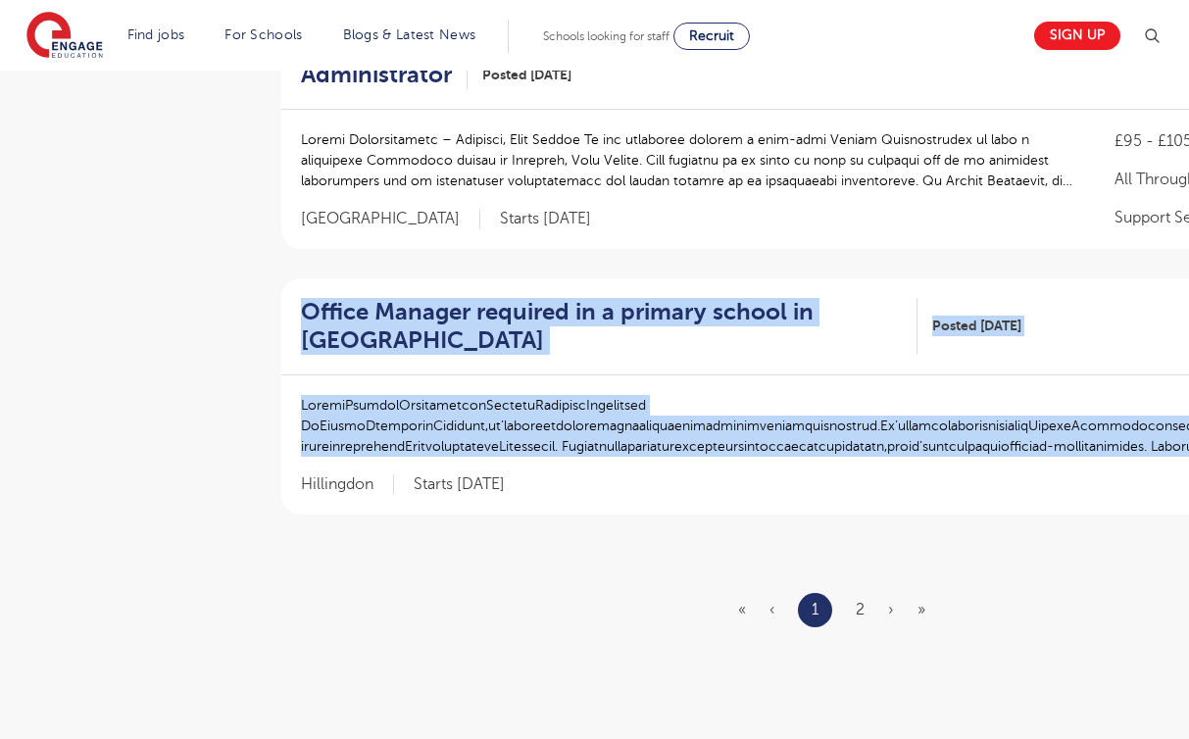
drag, startPoint x: 270, startPoint y: 261, endPoint x: 521, endPoint y: 513, distance: 355.7
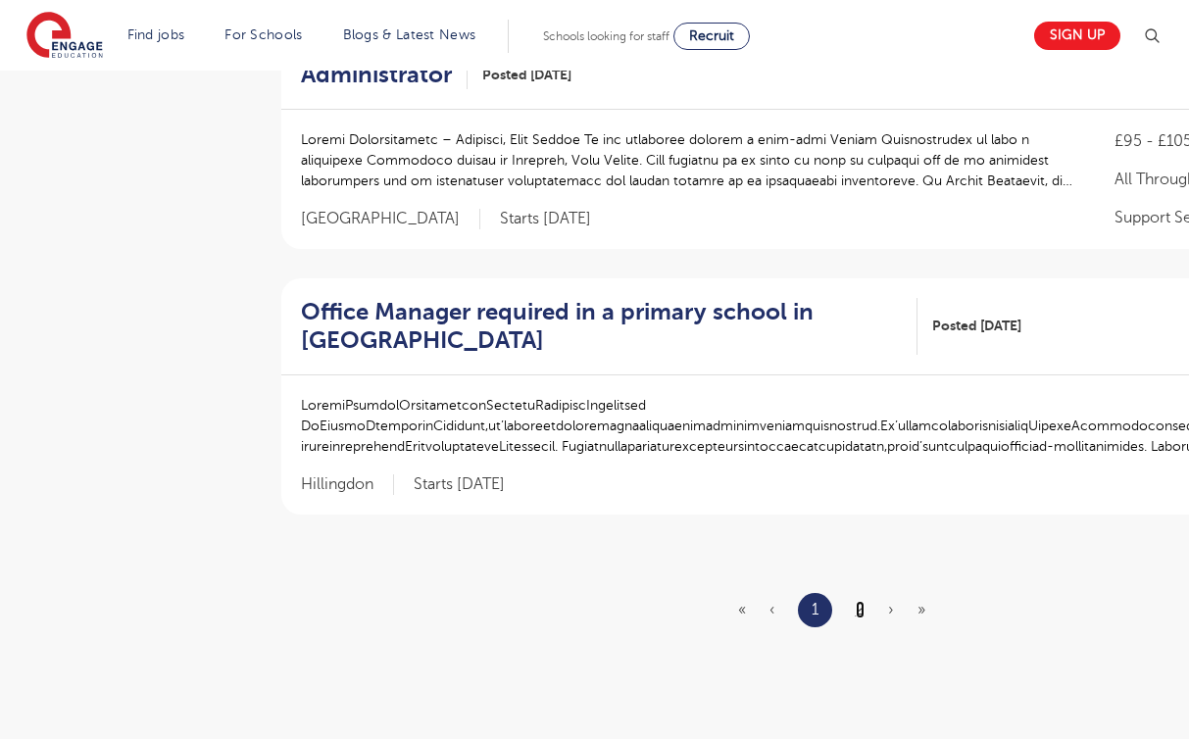
click at [861, 603] on link "2" at bounding box center [860, 610] width 9 height 18
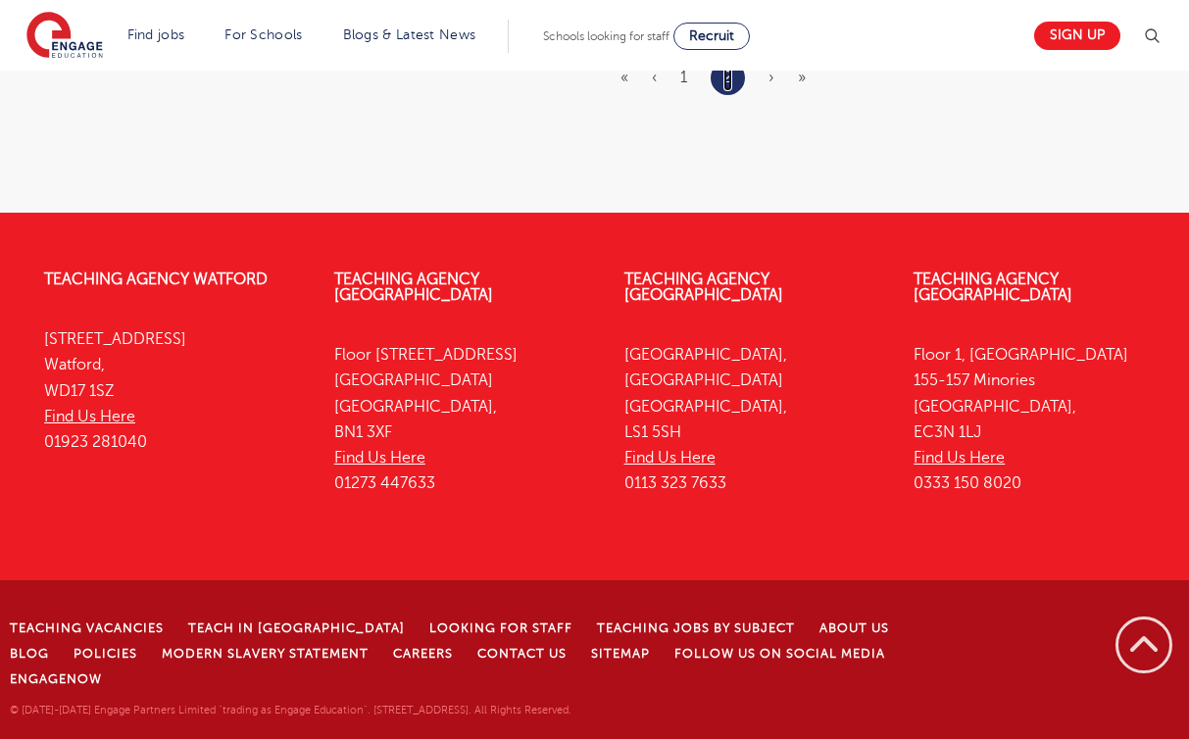
scroll to position [0, 0]
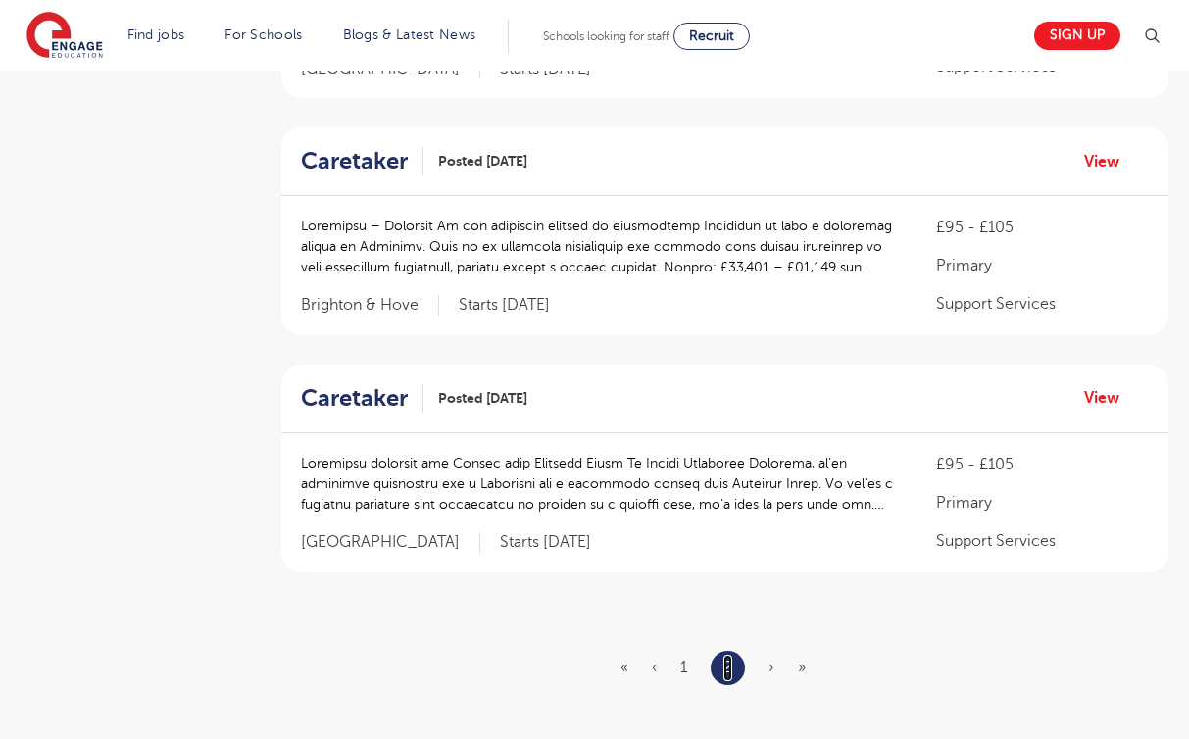
scroll to position [1412, 0]
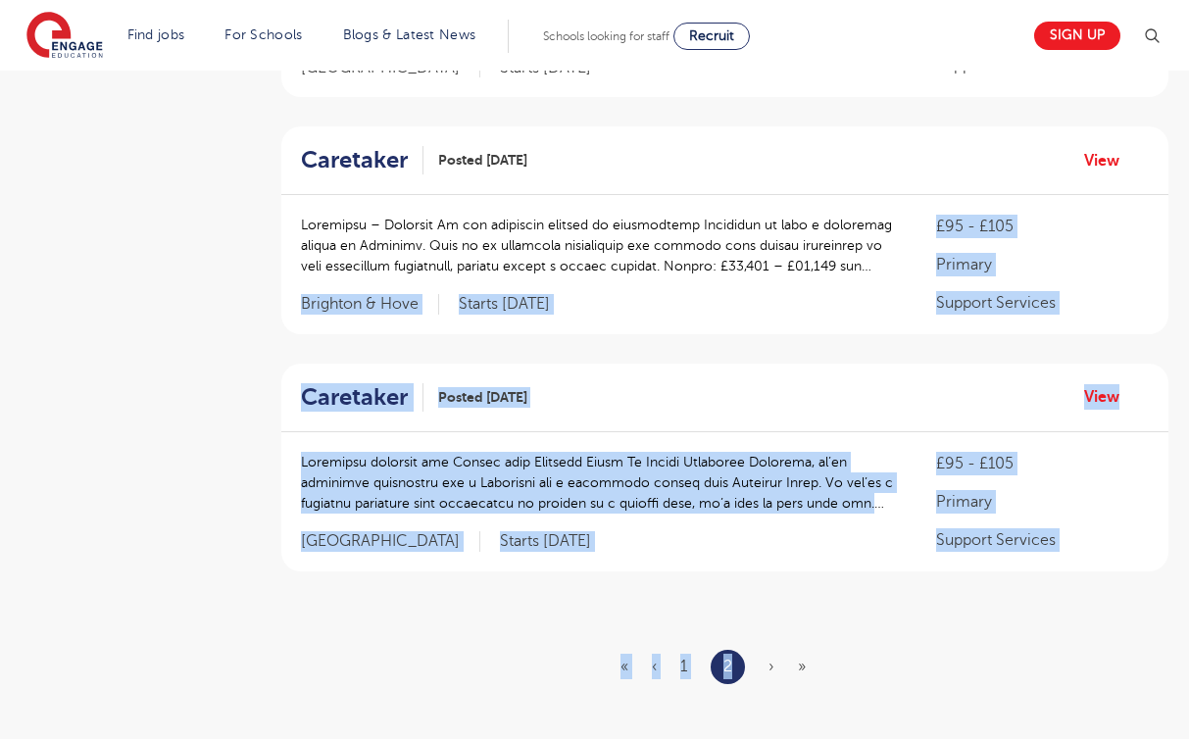
drag, startPoint x: 769, startPoint y: 632, endPoint x: 770, endPoint y: 128, distance: 503.1
drag, startPoint x: 993, startPoint y: 667, endPoint x: 970, endPoint y: 182, distance: 485.0
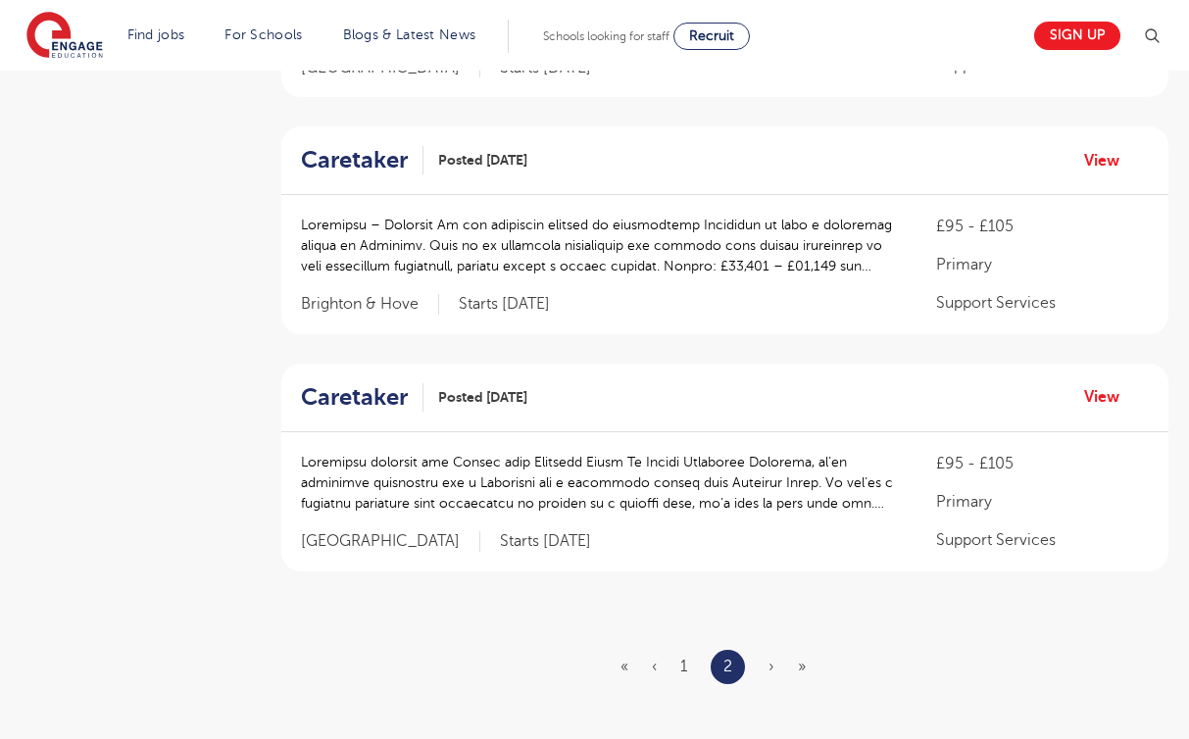
click at [681, 654] on li "1" at bounding box center [684, 666] width 7 height 25
click at [681, 658] on link "1" at bounding box center [684, 667] width 7 height 18
